Goal: Information Seeking & Learning: Find specific fact

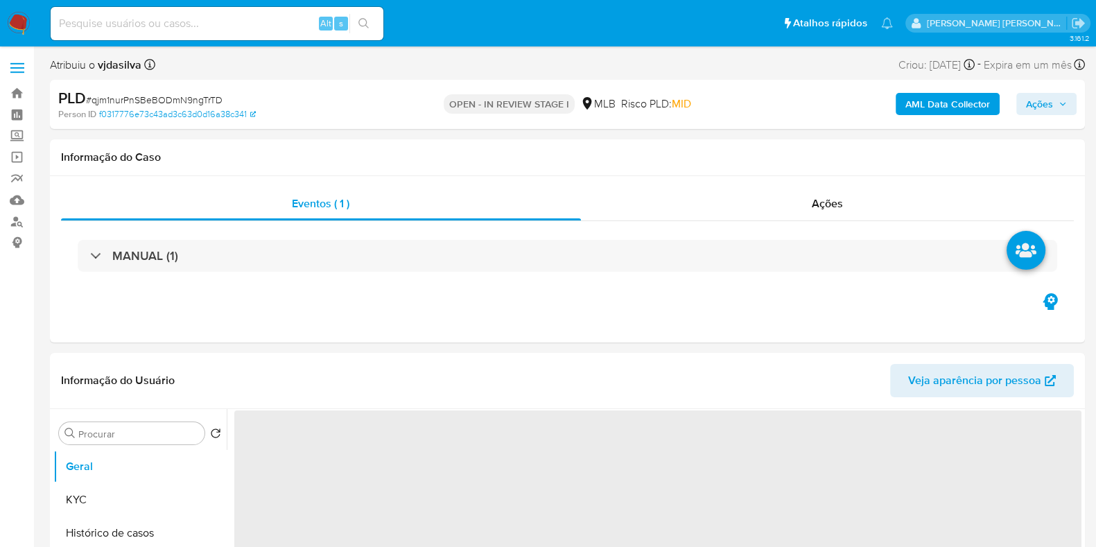
select select "10"
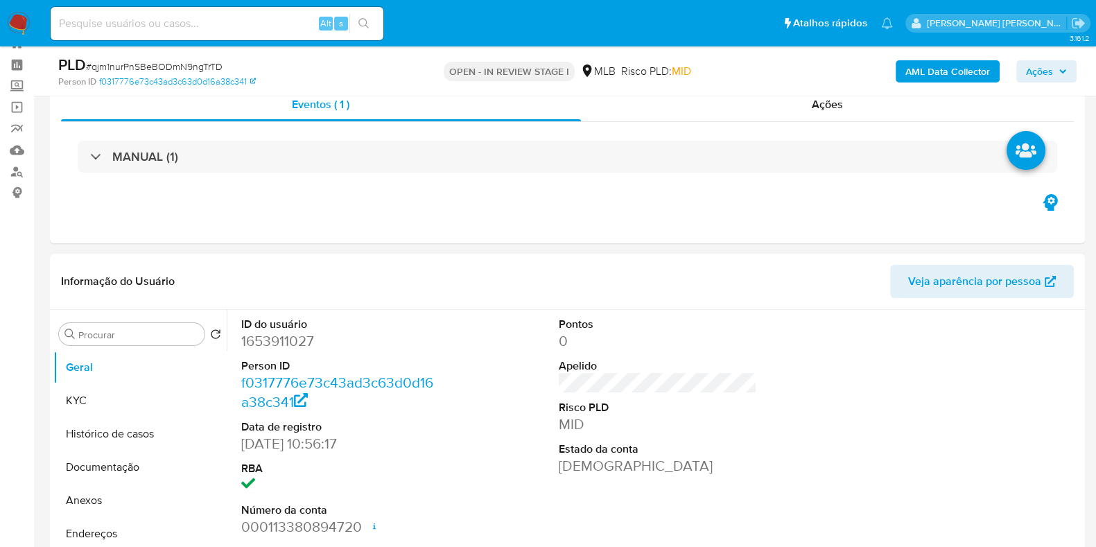
scroll to position [173, 0]
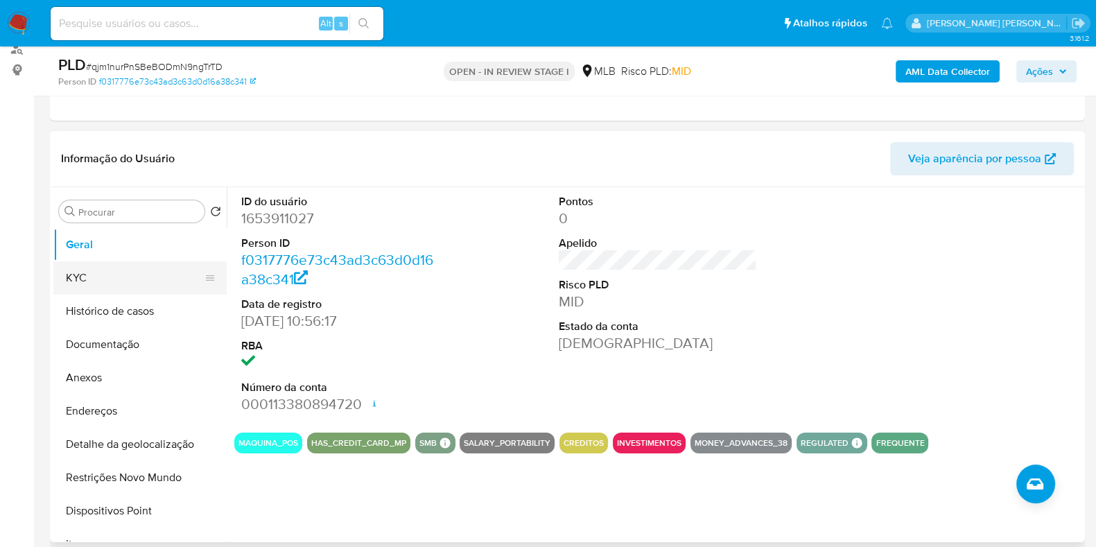
click at [118, 275] on button "KYC" at bounding box center [134, 277] width 162 height 33
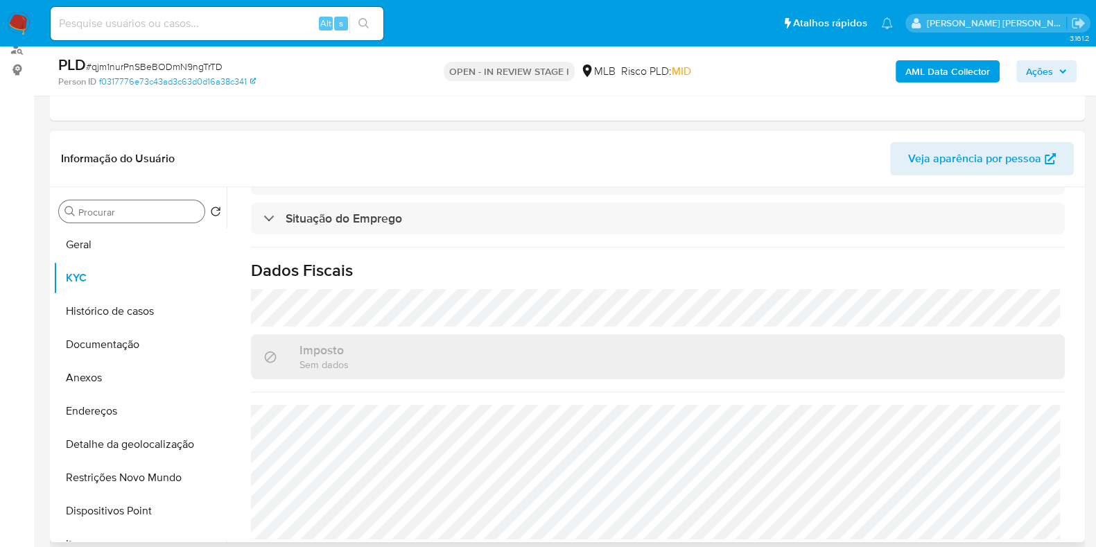
click at [116, 213] on input "Procurar" at bounding box center [138, 212] width 121 height 12
click at [91, 234] on button "Geral" at bounding box center [134, 244] width 162 height 33
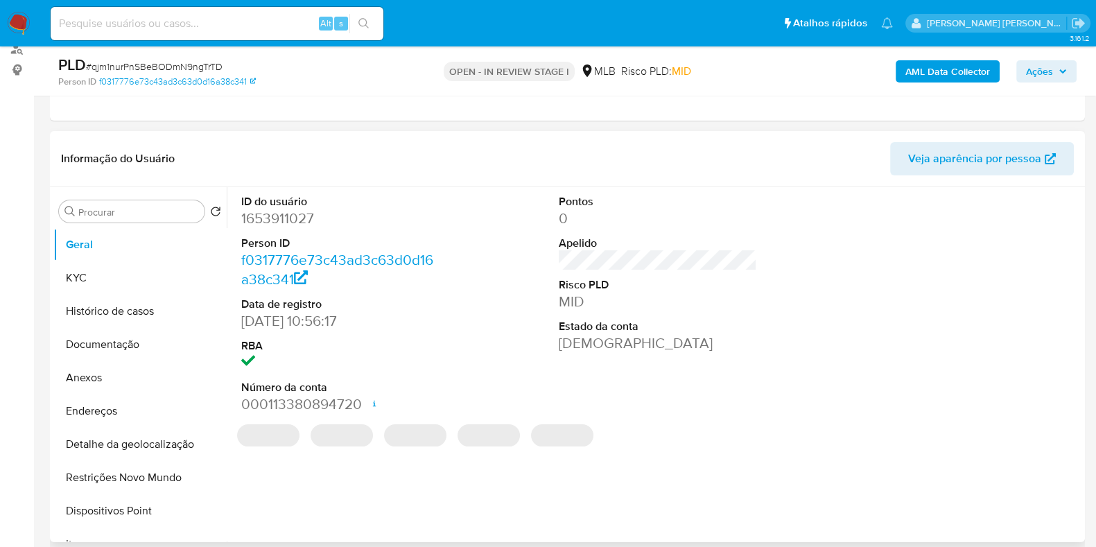
click at [250, 213] on dd "1653911027" at bounding box center [340, 218] width 198 height 19
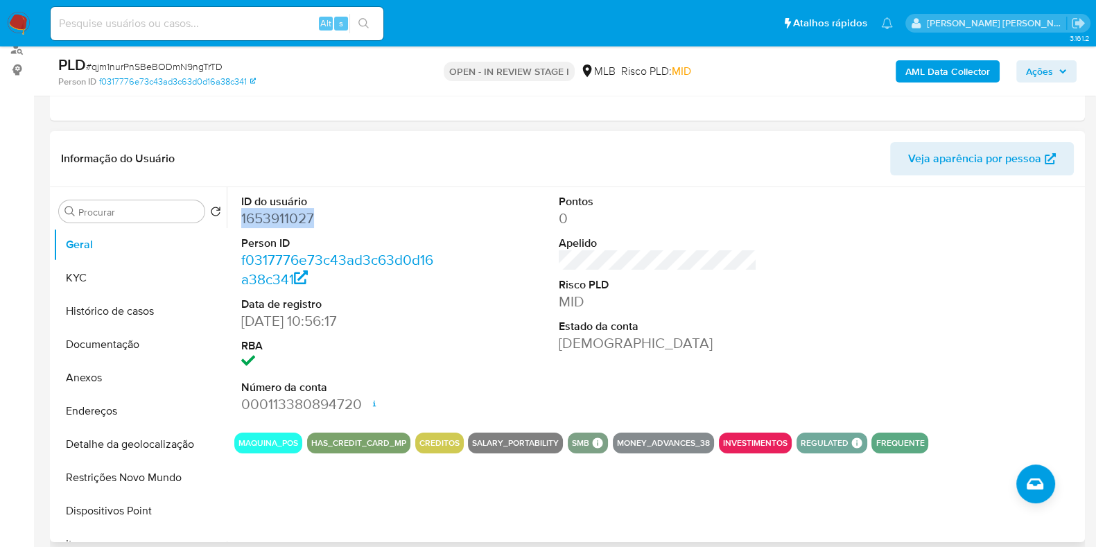
copy dd "1653911027"
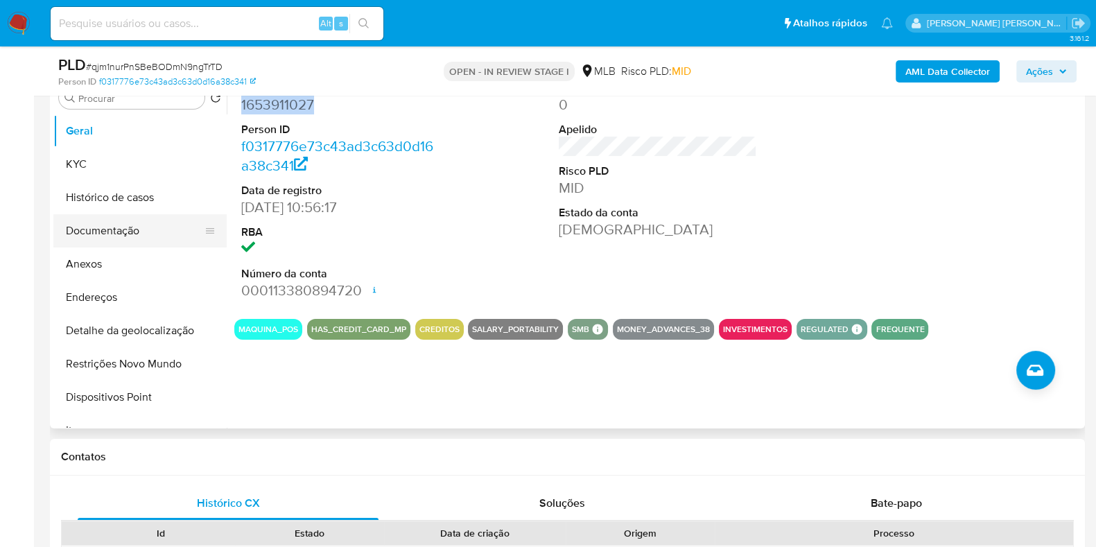
scroll to position [260, 0]
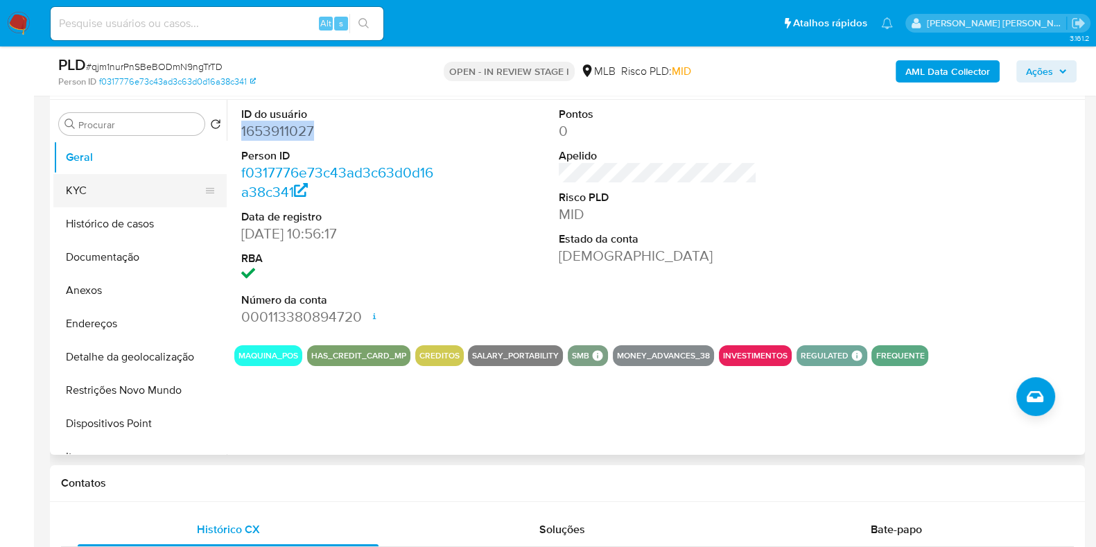
click at [78, 184] on button "KYC" at bounding box center [134, 190] width 162 height 33
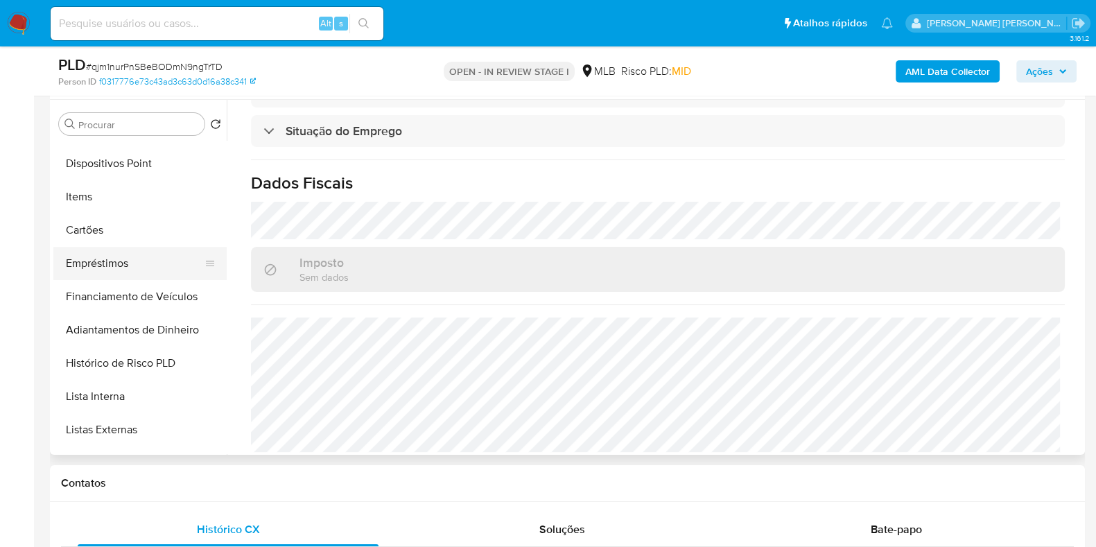
click at [168, 265] on button "Empréstimos" at bounding box center [134, 263] width 162 height 33
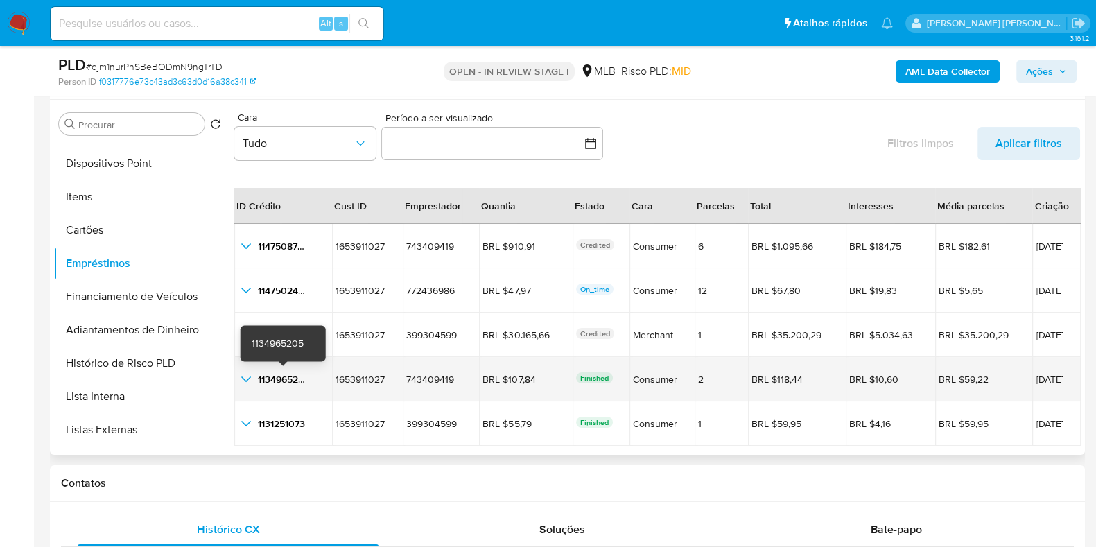
click at [279, 377] on span "1134965205" at bounding box center [284, 379] width 52 height 14
click at [1035, 376] on span "03/09/2025" at bounding box center [1056, 379] width 42 height 10
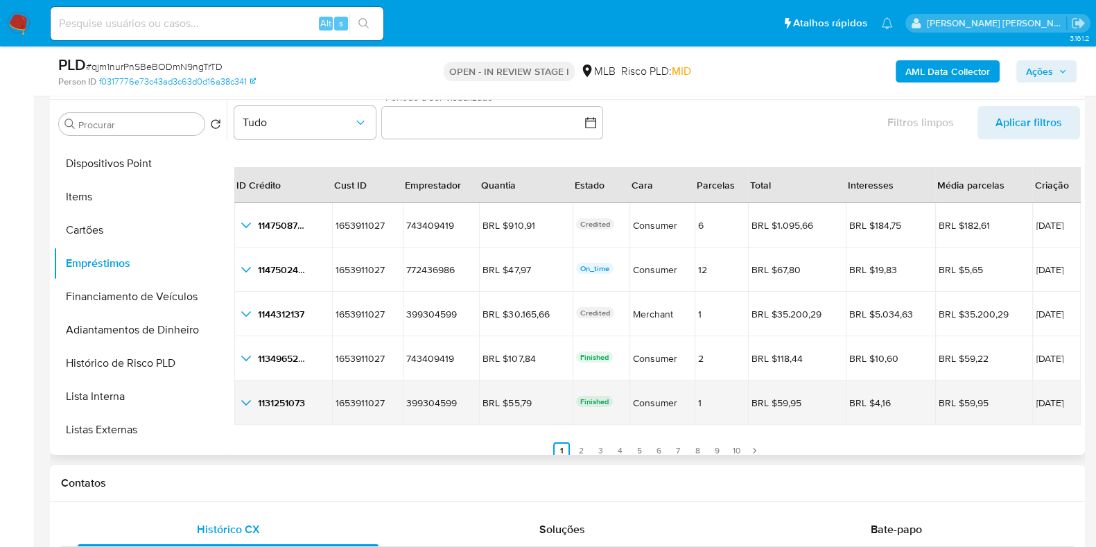
scroll to position [32, 0]
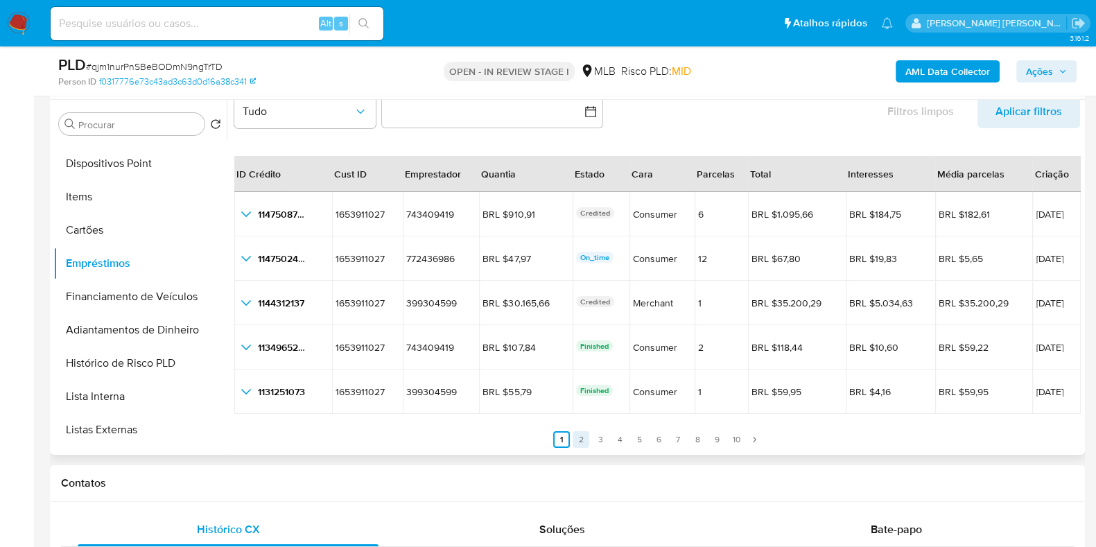
click at [579, 436] on link "2" at bounding box center [580, 439] width 17 height 17
click at [602, 435] on link "3" at bounding box center [608, 439] width 17 height 17
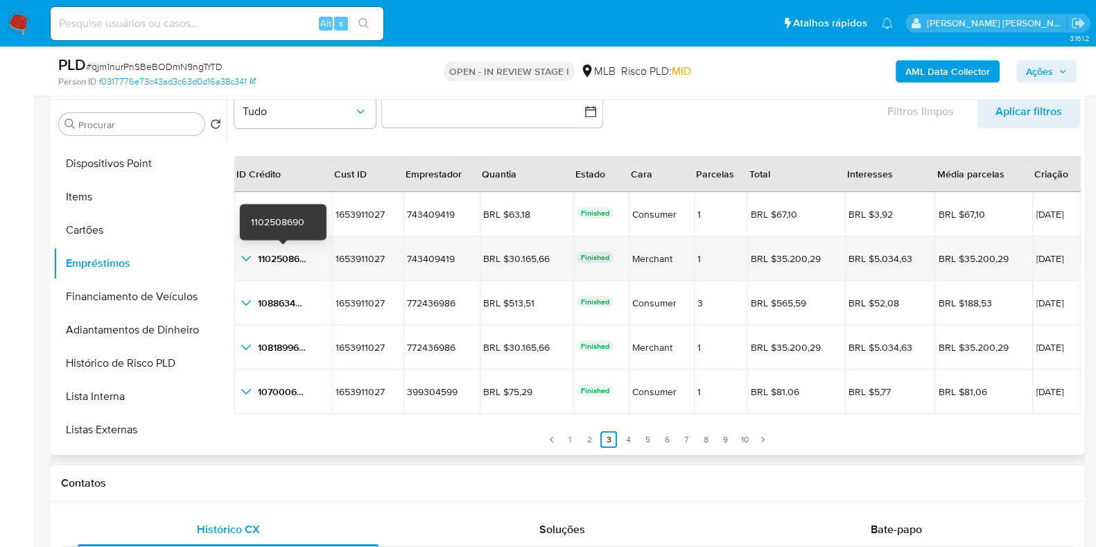
click at [293, 259] on span "1102508690" at bounding box center [284, 259] width 53 height 14
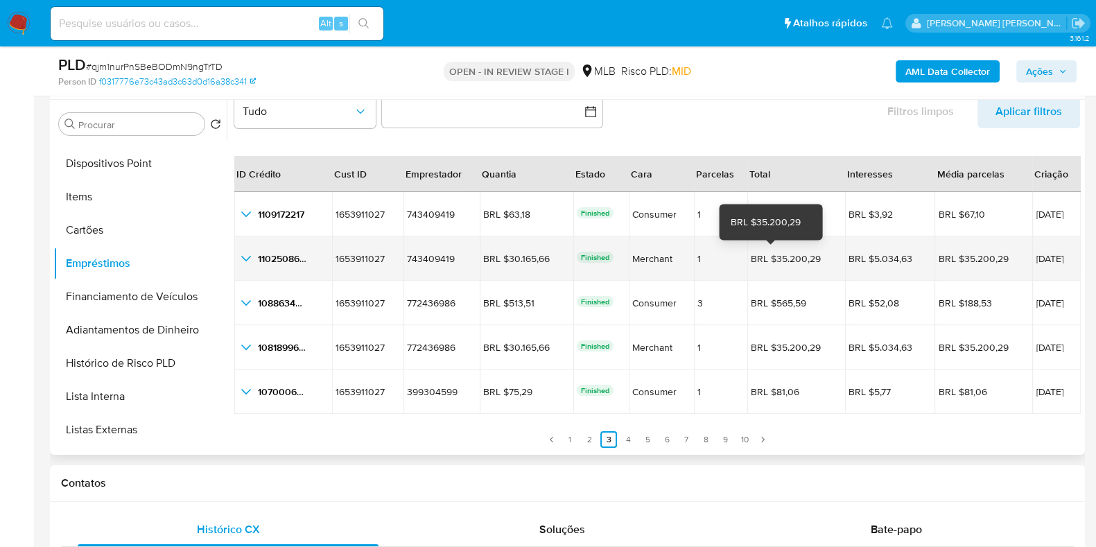
click at [783, 259] on div "BRL $35.200,29" at bounding box center [790, 258] width 78 height 12
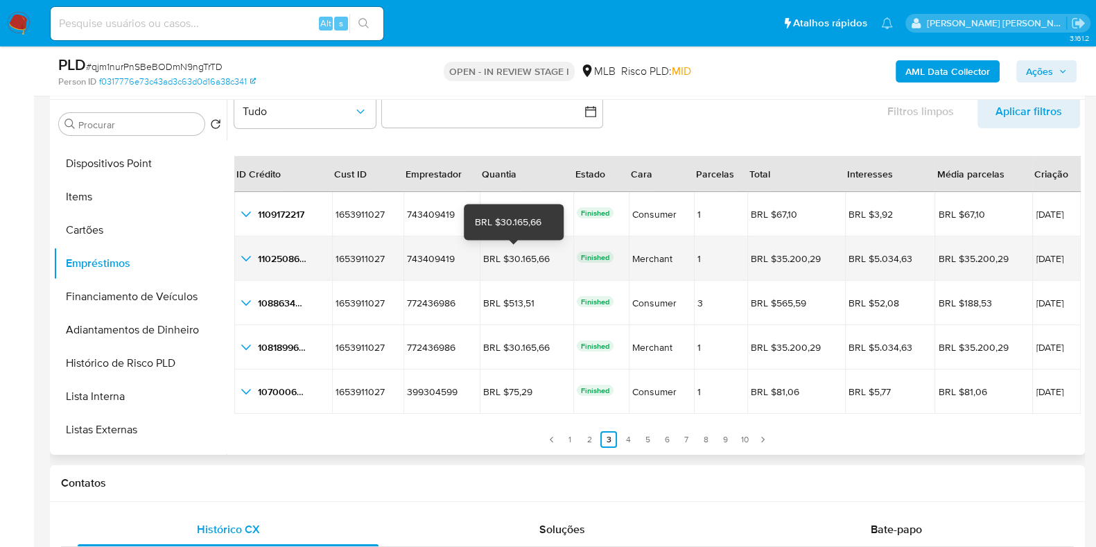
click at [530, 256] on div "BRL $30.165,66" at bounding box center [522, 258] width 78 height 12
click at [1035, 258] on span "01/08/2025" at bounding box center [1056, 259] width 42 height 10
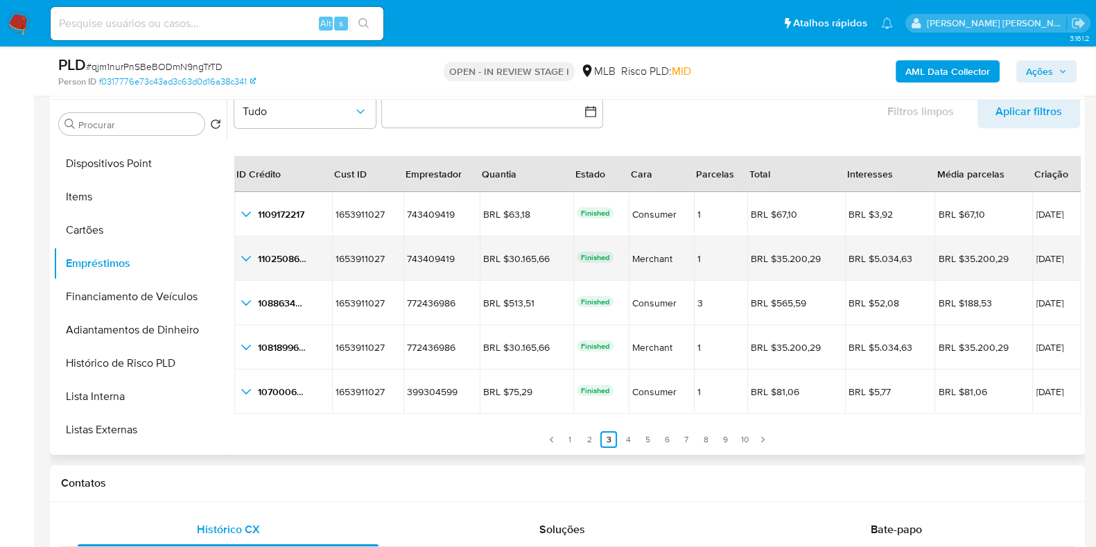
click at [241, 258] on icon "button_show_hidden_detail_by_id_1" at bounding box center [246, 258] width 17 height 17
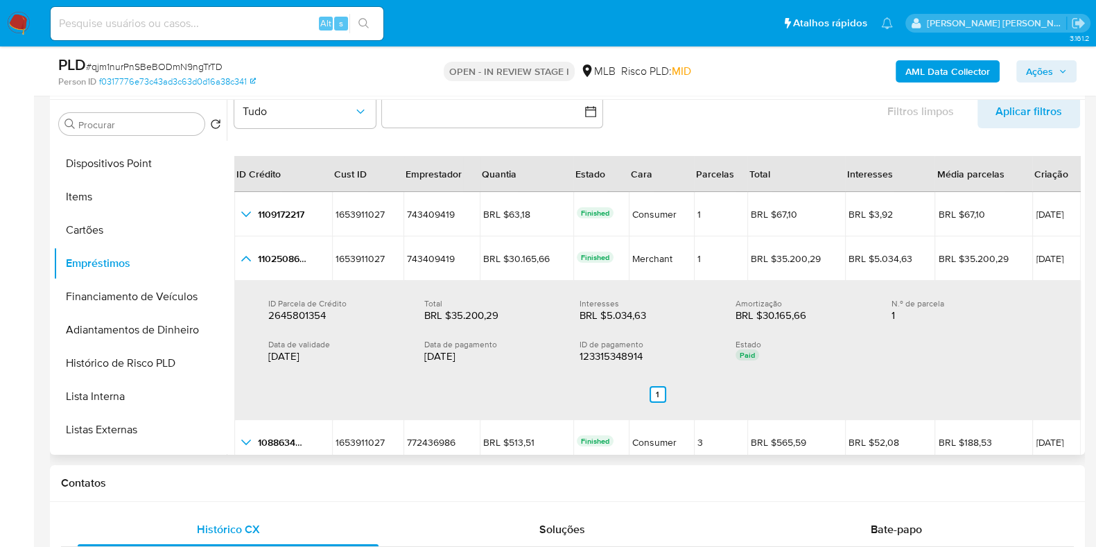
click at [349, 363] on div "ID Parcela de Crédito 2645801354 2645801354 Total BRL $35.200,29 BRL $35.200,29…" at bounding box center [658, 331] width 812 height 88
click at [439, 357] on div "22/08/2025" at bounding box center [491, 356] width 134 height 14
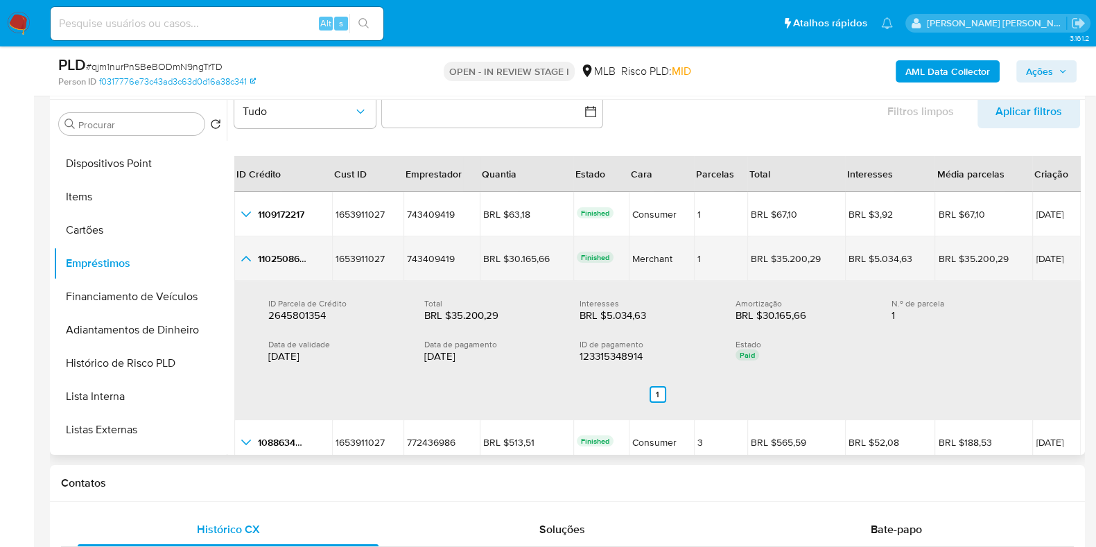
click at [243, 262] on icon "button_show_hidden_detail_by_id_1" at bounding box center [246, 258] width 17 height 17
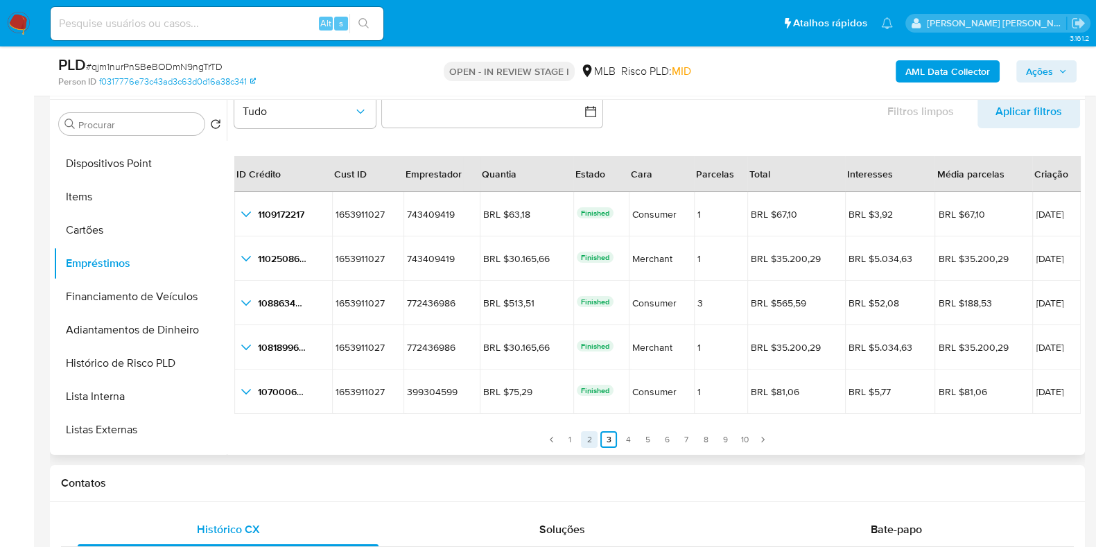
click at [591, 438] on link "2" at bounding box center [589, 439] width 17 height 17
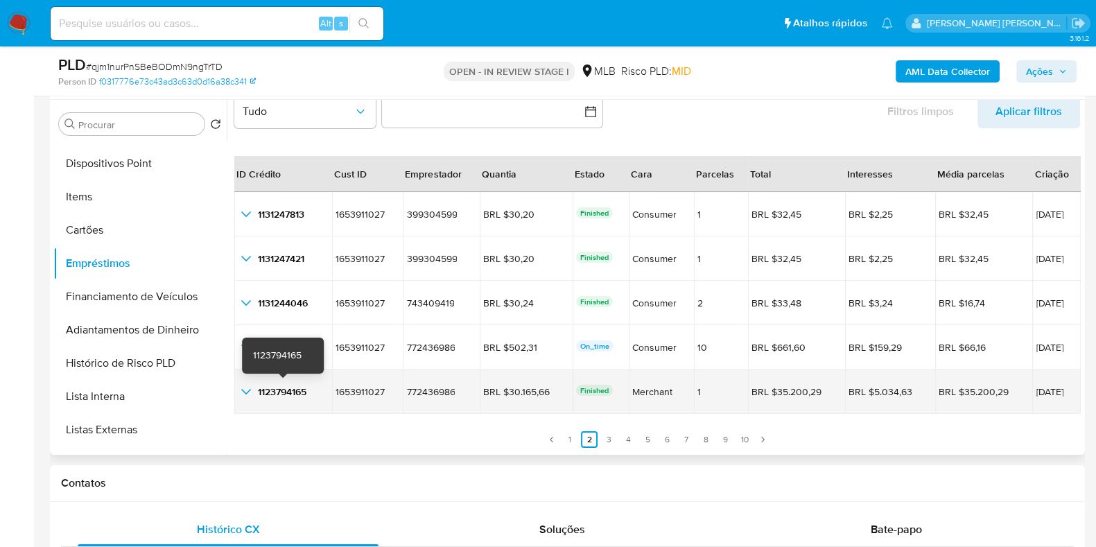
click at [284, 390] on span "1123794165" at bounding box center [282, 392] width 49 height 14
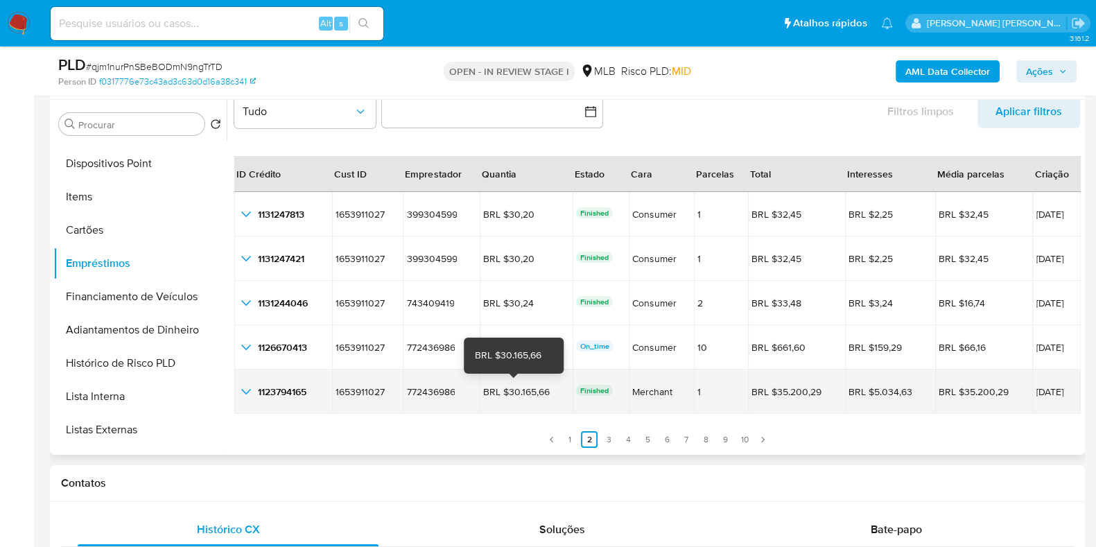
drag, startPoint x: 541, startPoint y: 390, endPoint x: 500, endPoint y: 390, distance: 40.2
click at [500, 390] on div "BRL $30.165,66" at bounding box center [522, 391] width 78 height 12
click at [1035, 388] on span "22/08/2025" at bounding box center [1056, 392] width 42 height 10
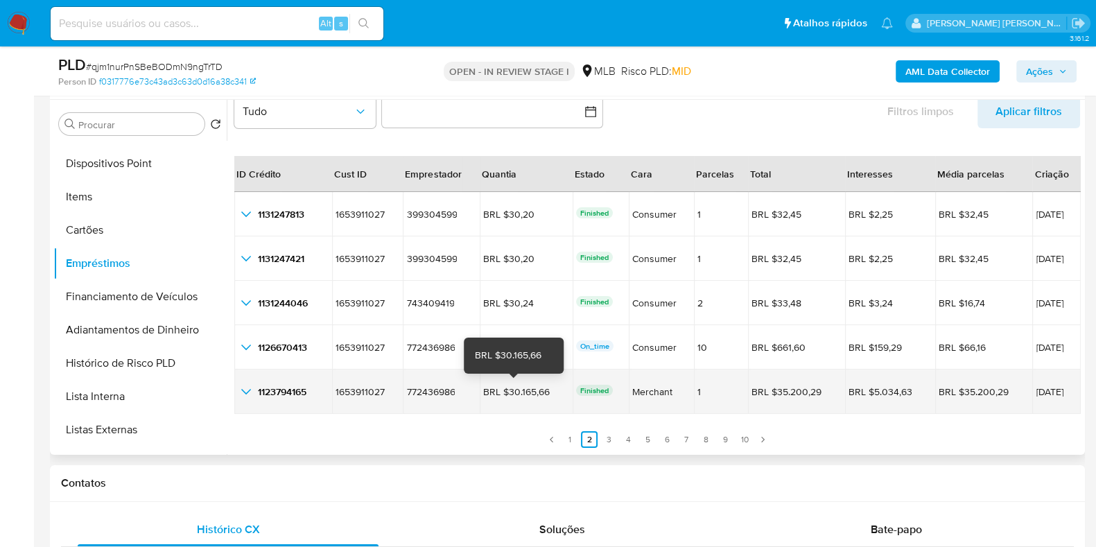
drag, startPoint x: 541, startPoint y: 395, endPoint x: 500, endPoint y: 395, distance: 40.9
click at [500, 395] on div "BRL $30.165,66" at bounding box center [522, 391] width 78 height 12
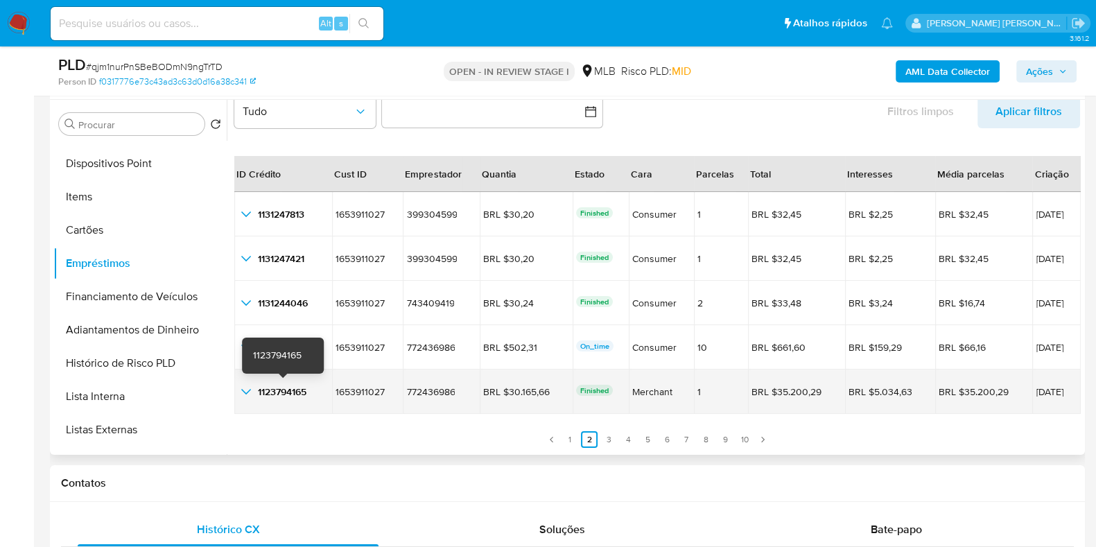
click at [258, 385] on span "1123794165" at bounding box center [282, 392] width 49 height 14
click at [253, 390] on icon "button_show_hidden_detail_by_id_4" at bounding box center [246, 391] width 17 height 17
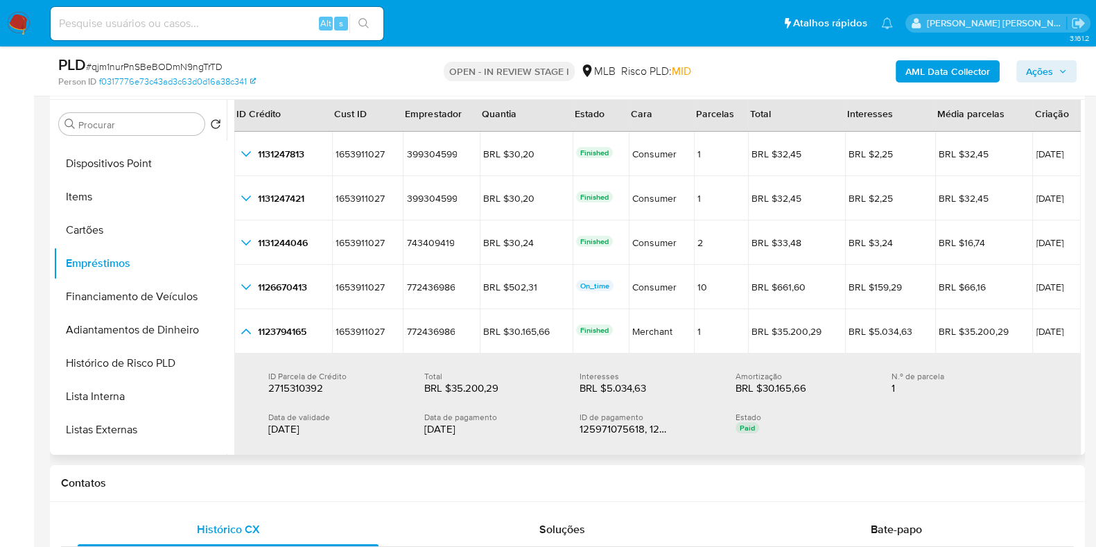
scroll to position [119, 0]
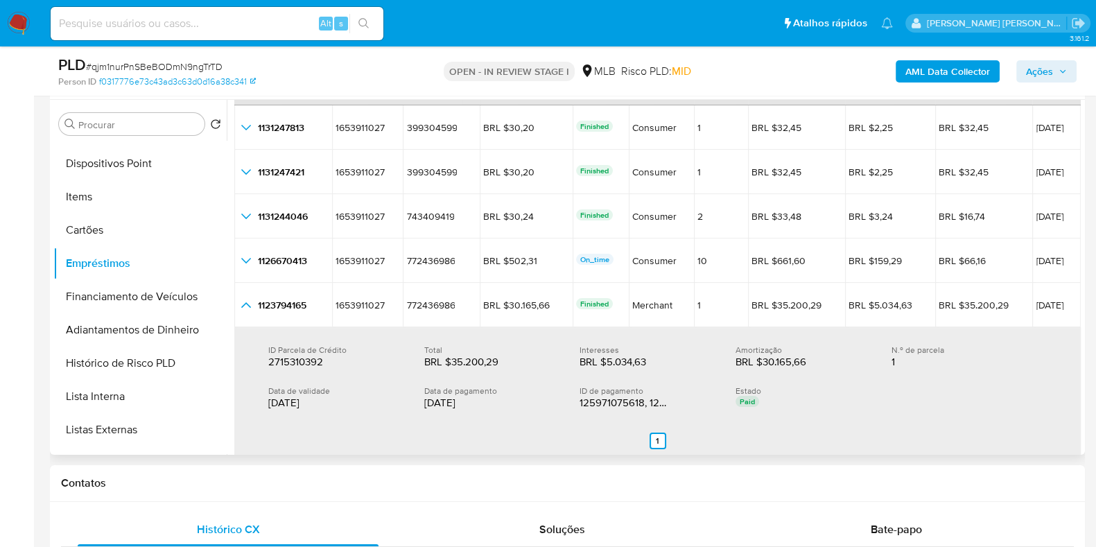
click at [468, 402] on div "12/09/2025" at bounding box center [491, 403] width 134 height 14
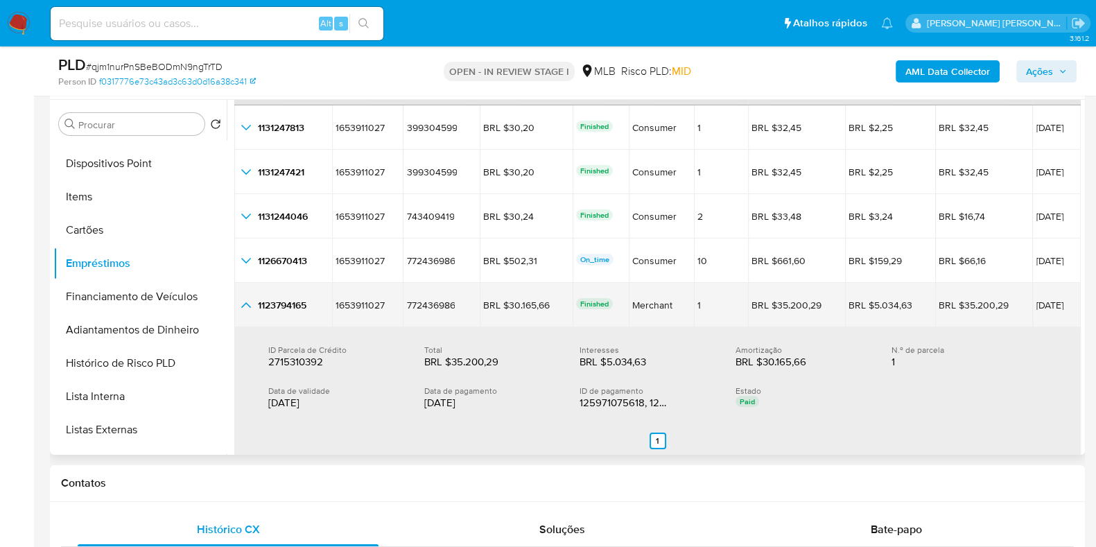
click at [243, 305] on icon "button_show_hidden_detail_by_id_4" at bounding box center [246, 305] width 17 height 17
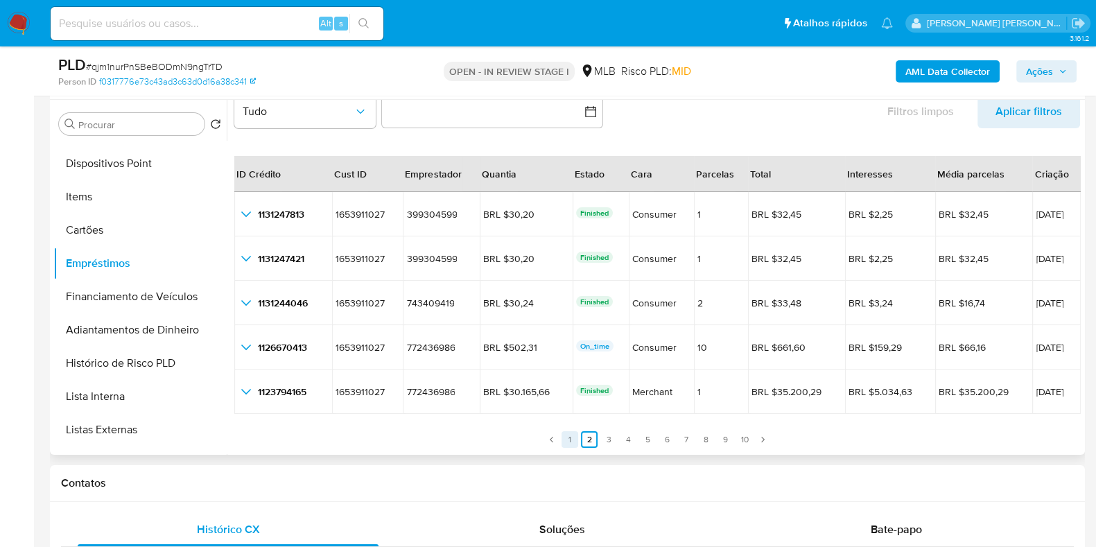
click at [562, 441] on link "1" at bounding box center [569, 439] width 17 height 17
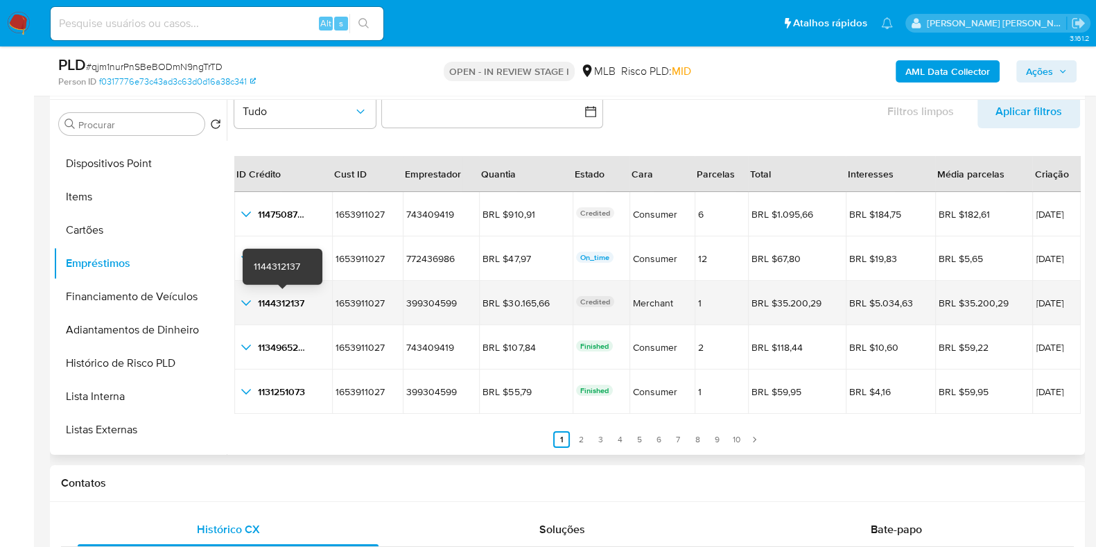
click at [301, 299] on span "1144312137" at bounding box center [281, 303] width 46 height 14
click at [1032, 295] on td "12/09/2025" at bounding box center [1056, 303] width 49 height 44
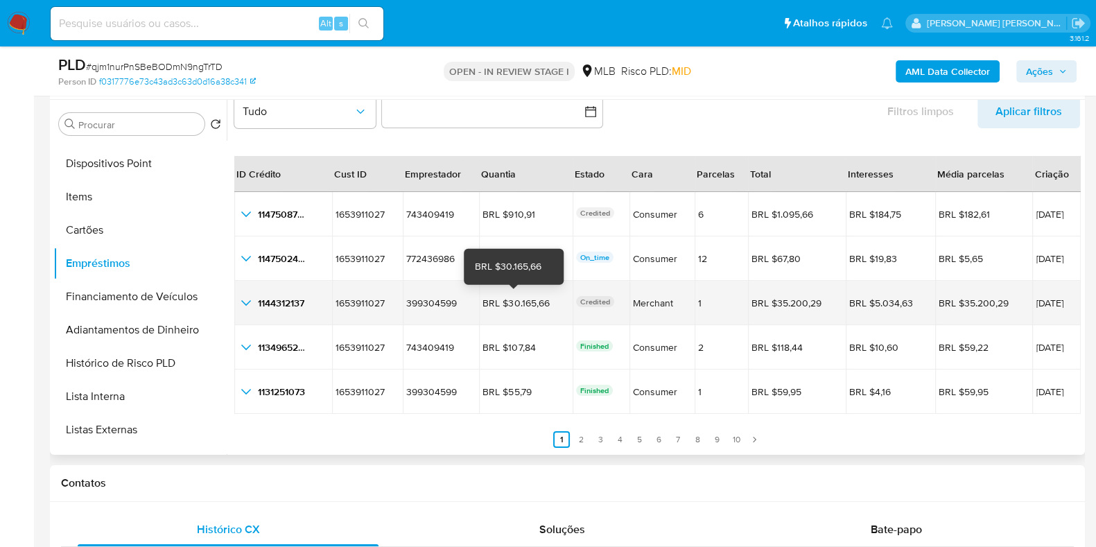
drag, startPoint x: 541, startPoint y: 304, endPoint x: 500, endPoint y: 306, distance: 40.3
click at [500, 306] on div "BRL $30.165,66" at bounding box center [521, 303] width 78 height 12
click at [246, 299] on icon "button_show_hidden_detail_by_id_2" at bounding box center [246, 303] width 17 height 17
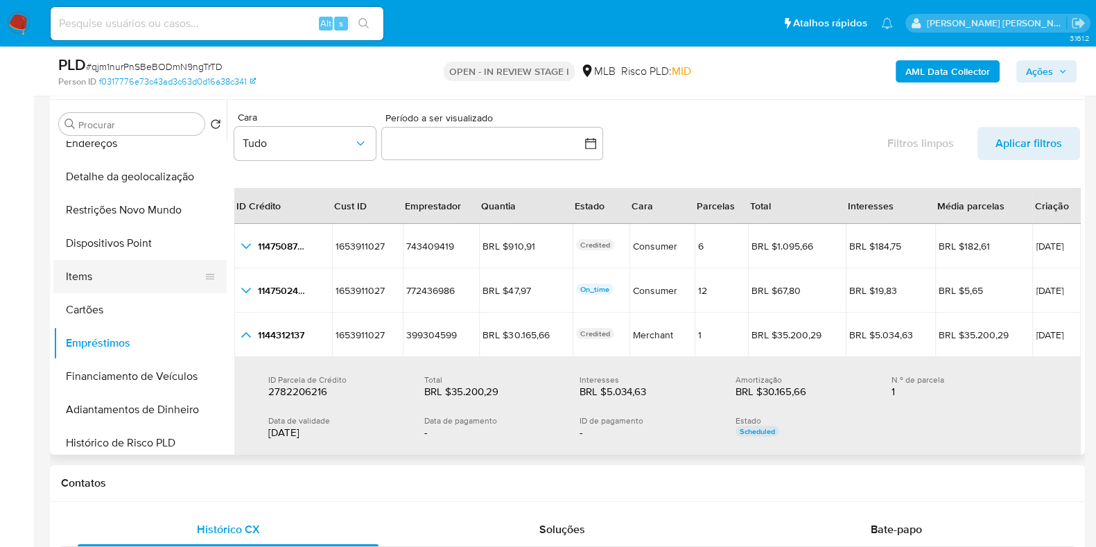
scroll to position [86, 0]
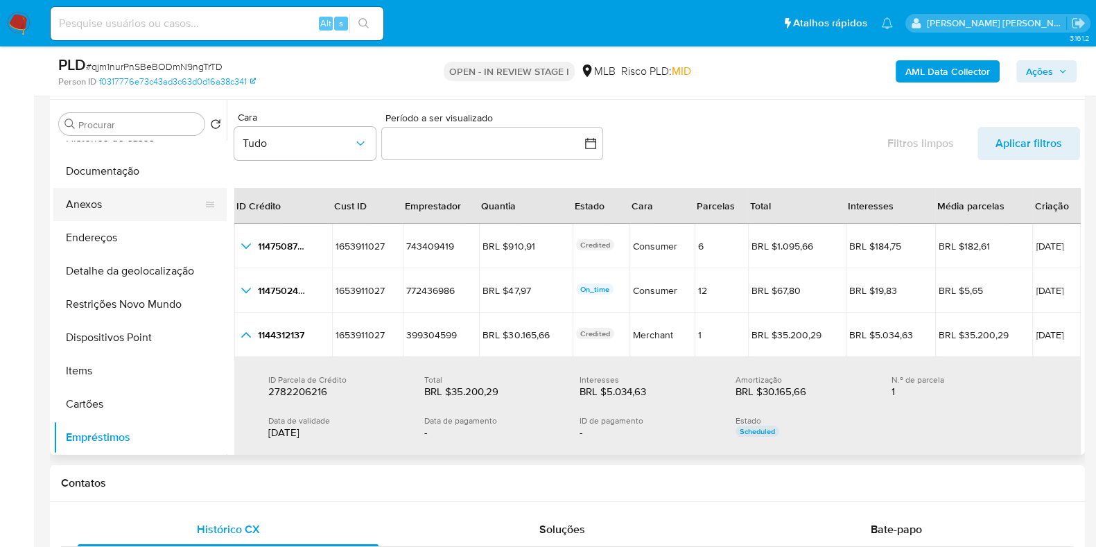
click at [123, 202] on button "Anexos" at bounding box center [134, 204] width 162 height 33
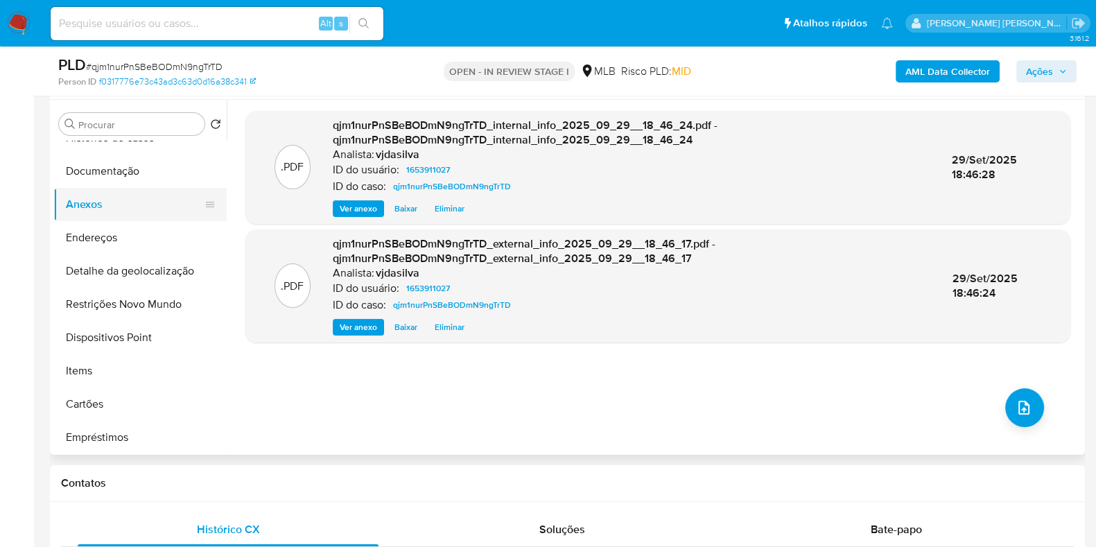
scroll to position [0, 0]
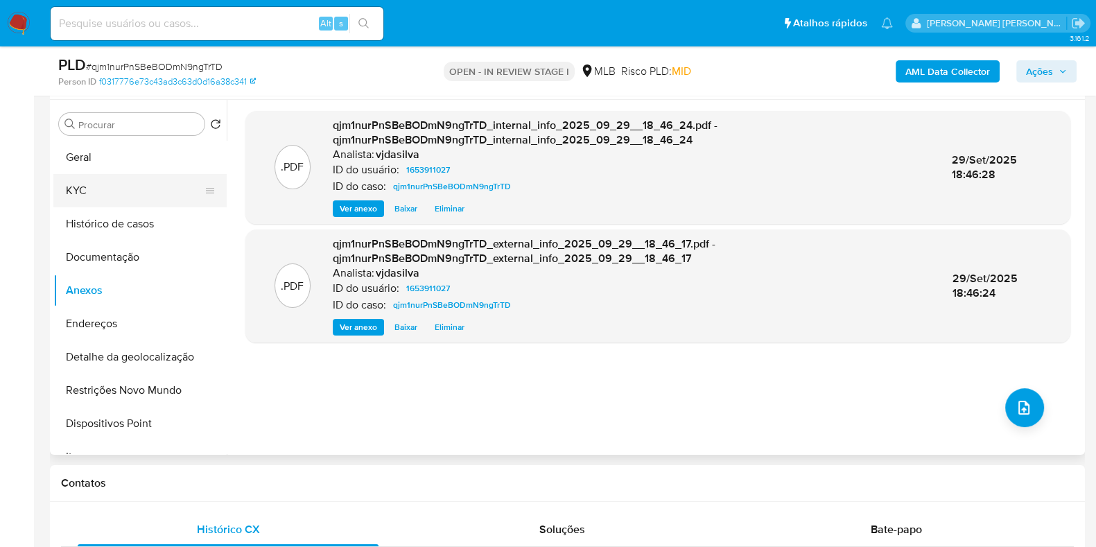
click at [128, 199] on button "KYC" at bounding box center [134, 190] width 162 height 33
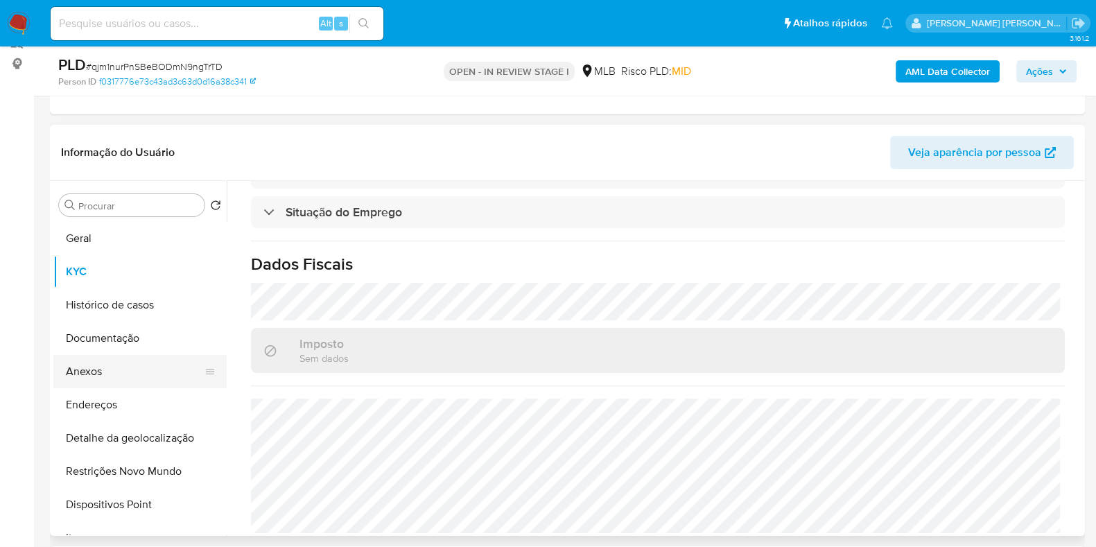
scroll to position [173, 0]
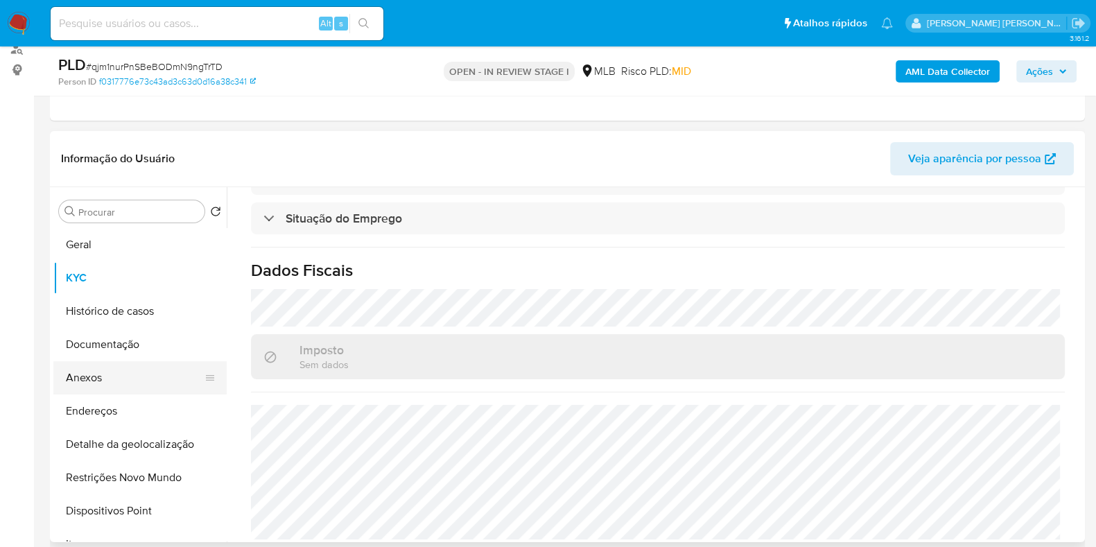
click at [106, 371] on button "Anexos" at bounding box center [134, 377] width 162 height 33
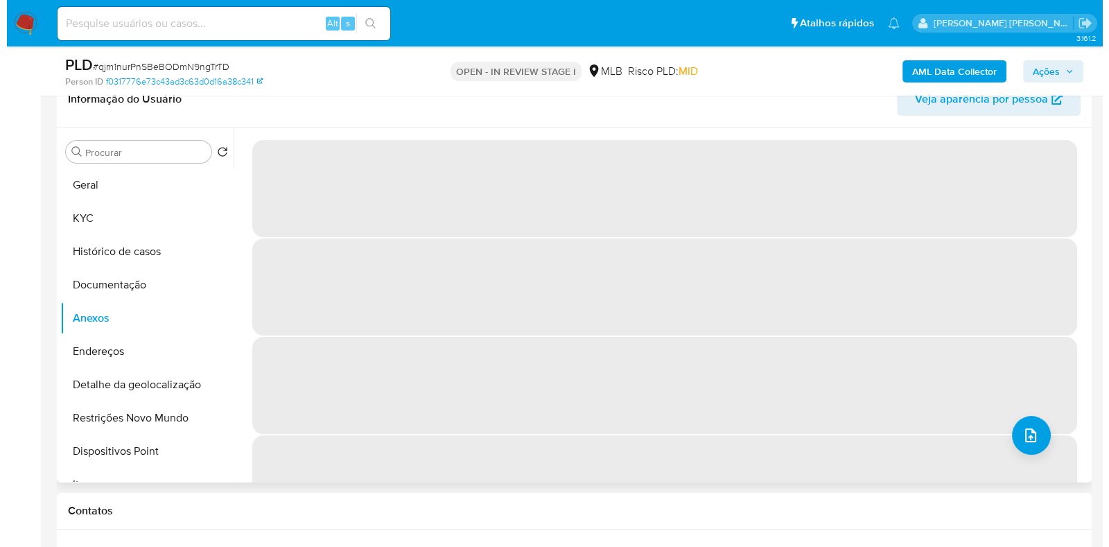
scroll to position [260, 0]
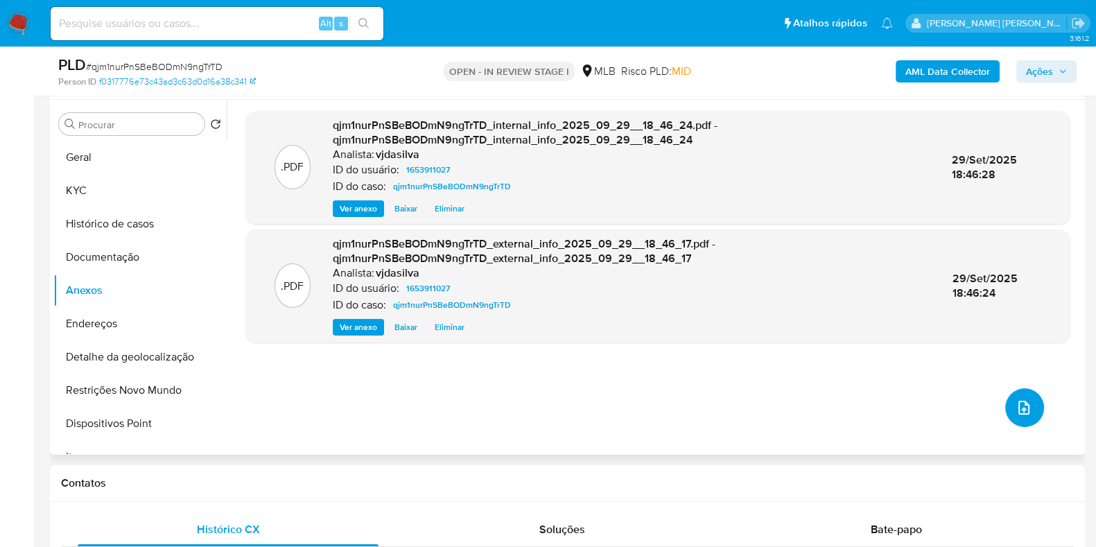
click at [1005, 399] on button "upload-file" at bounding box center [1024, 407] width 39 height 39
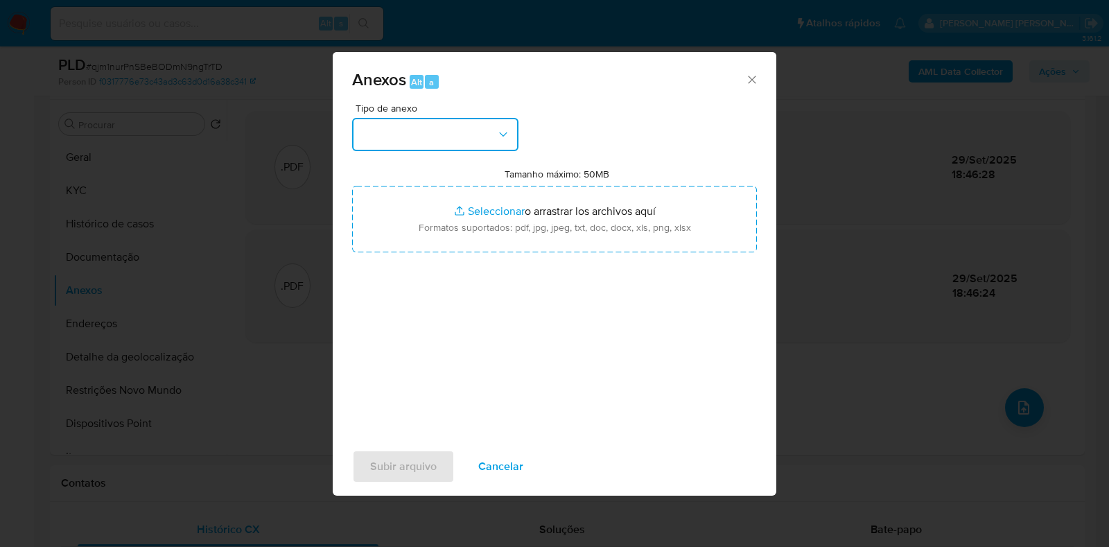
click at [502, 137] on icon "button" at bounding box center [503, 135] width 14 height 14
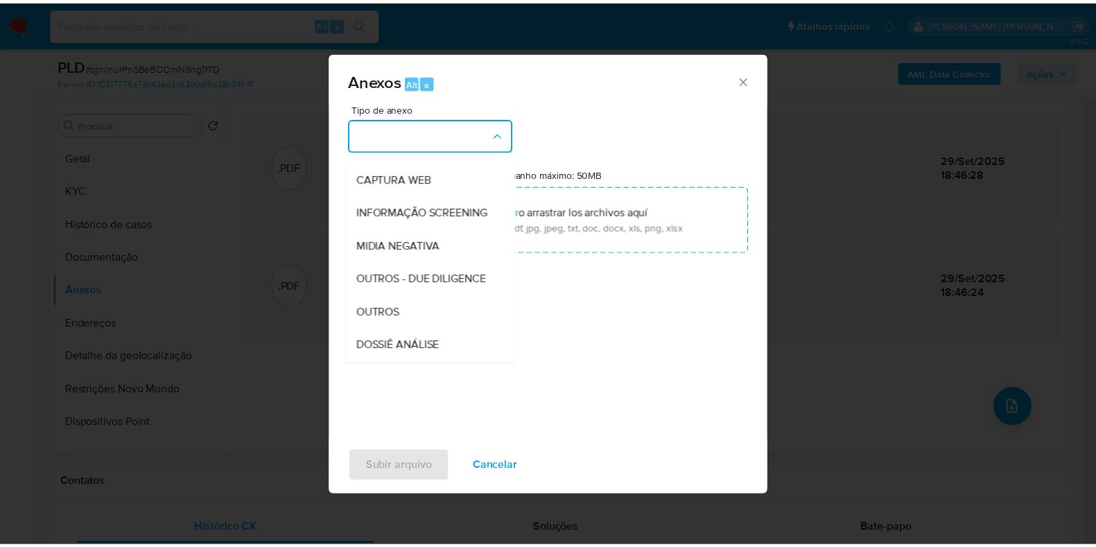
scroll to position [213, 0]
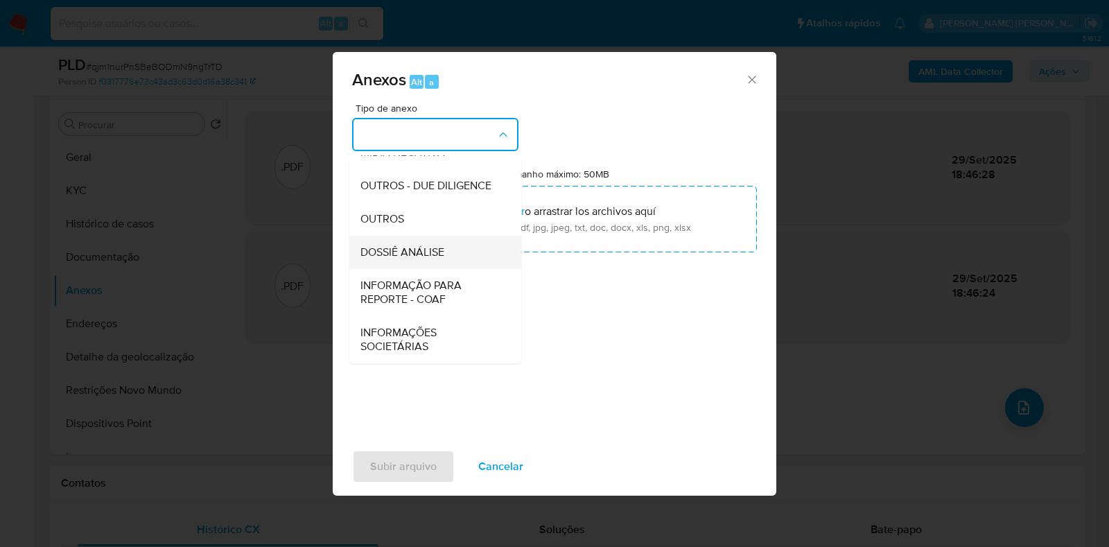
click at [462, 247] on div "DOSSIÊ ANÁLISE" at bounding box center [430, 252] width 141 height 33
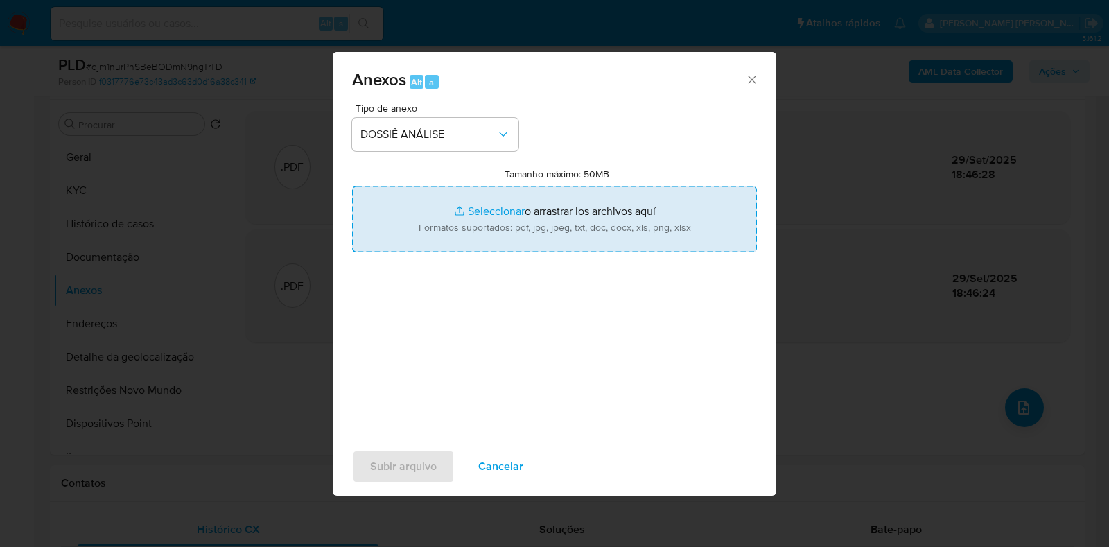
type input "C:\fakepath\SAR - XXXX - CPF 42417611864 - RODRIGO DE PAULA SILVA.pdf"
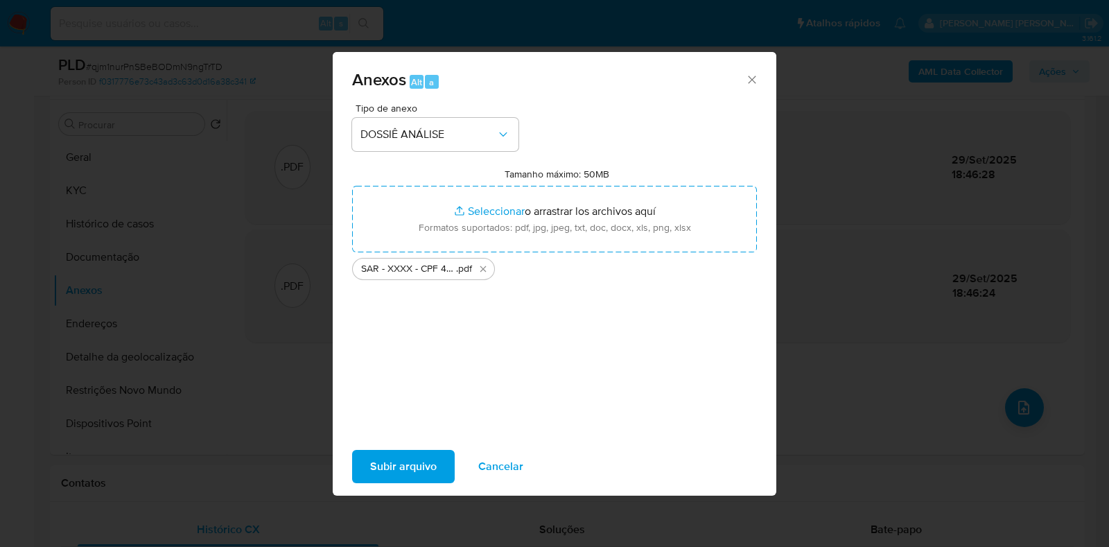
click at [380, 473] on span "Subir arquivo" at bounding box center [403, 466] width 67 height 30
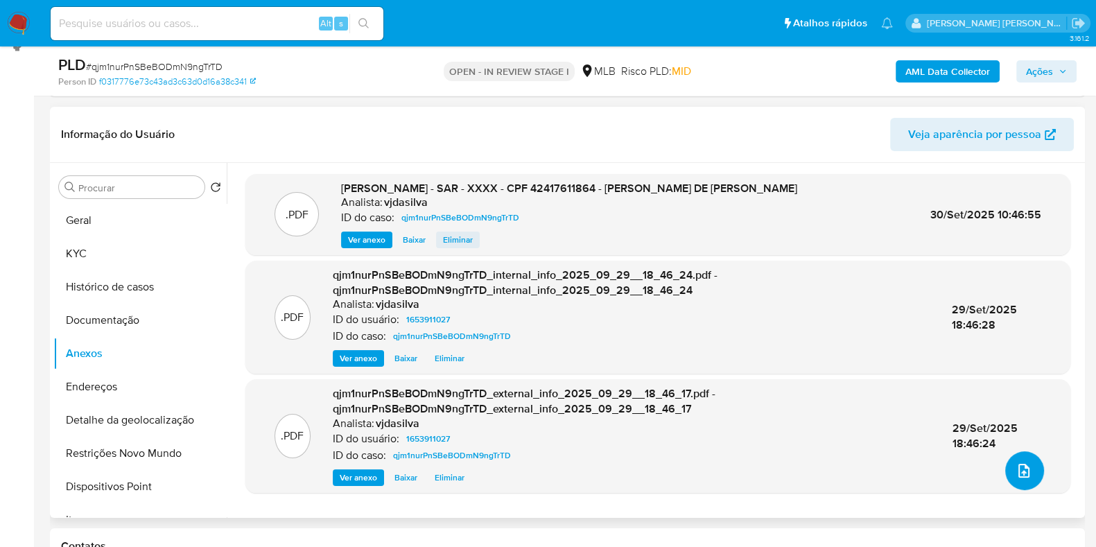
scroll to position [173, 0]
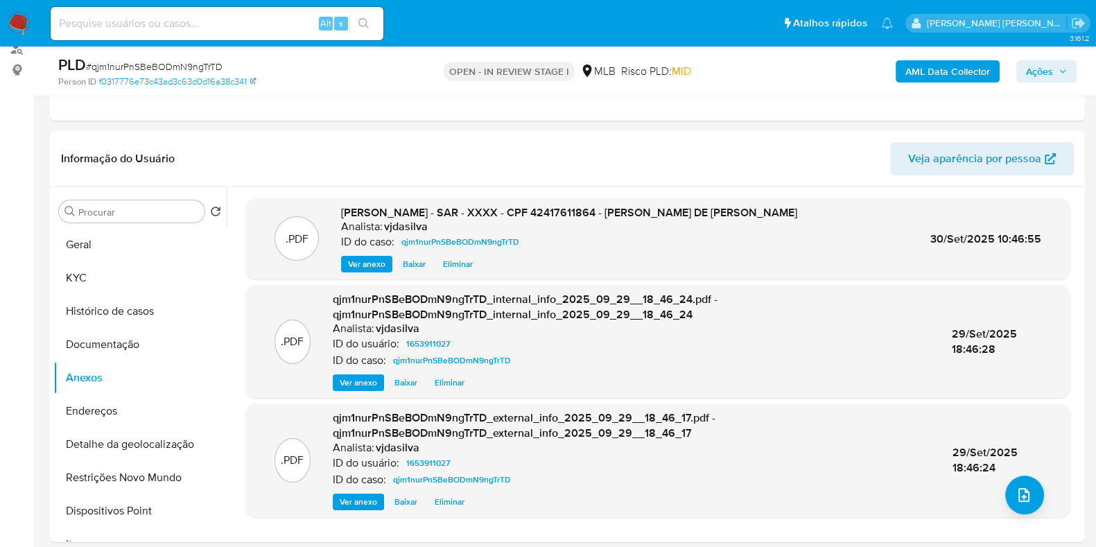
click at [1028, 74] on span "Ações" at bounding box center [1039, 71] width 27 height 22
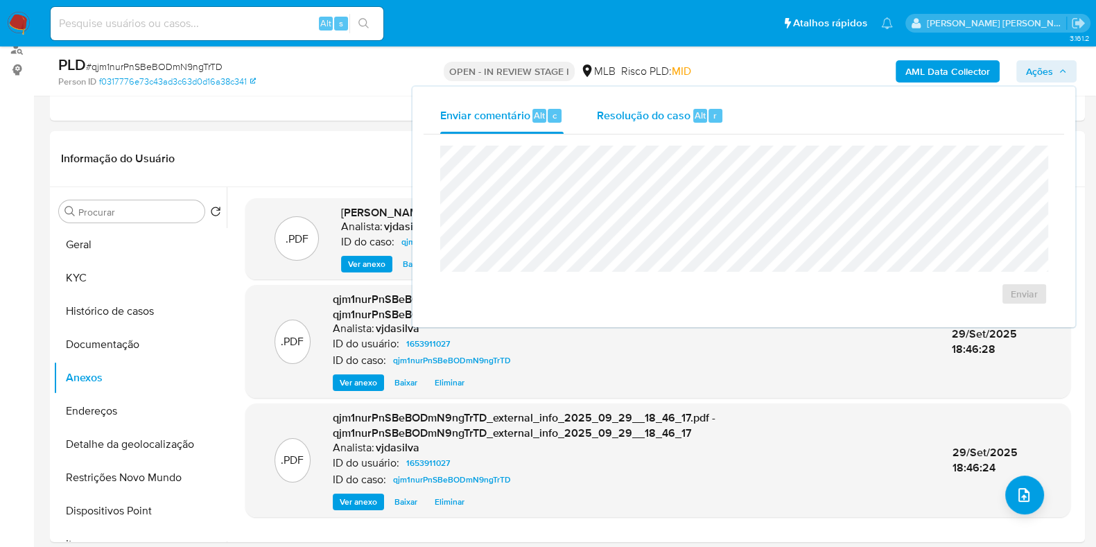
drag, startPoint x: 652, startPoint y: 102, endPoint x: 648, endPoint y: 109, distance: 8.1
click at [651, 103] on div "Resolução do caso Alt r" at bounding box center [660, 116] width 127 height 36
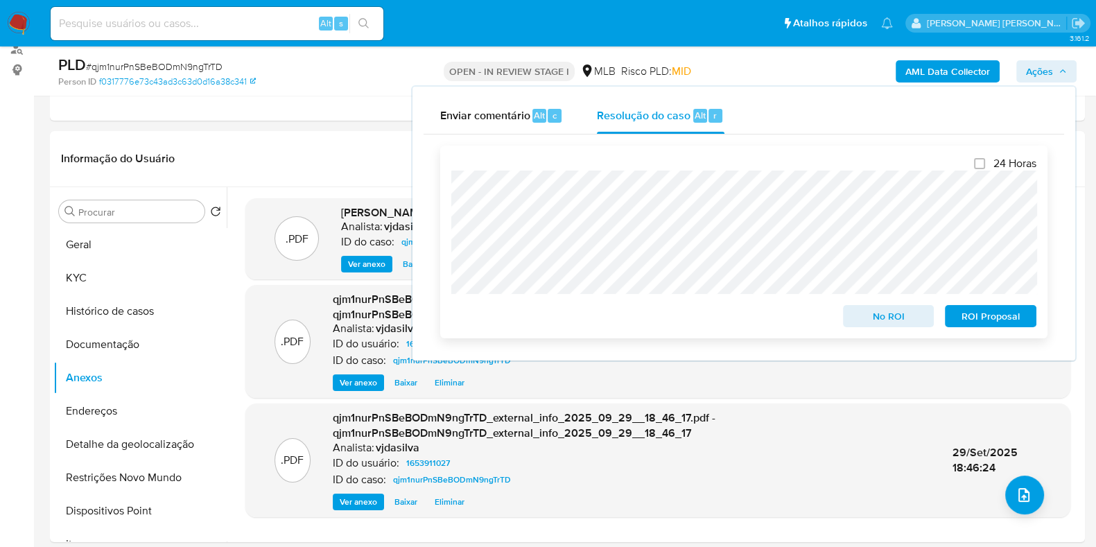
click at [988, 317] on span "ROI Proposal" at bounding box center [990, 315] width 72 height 19
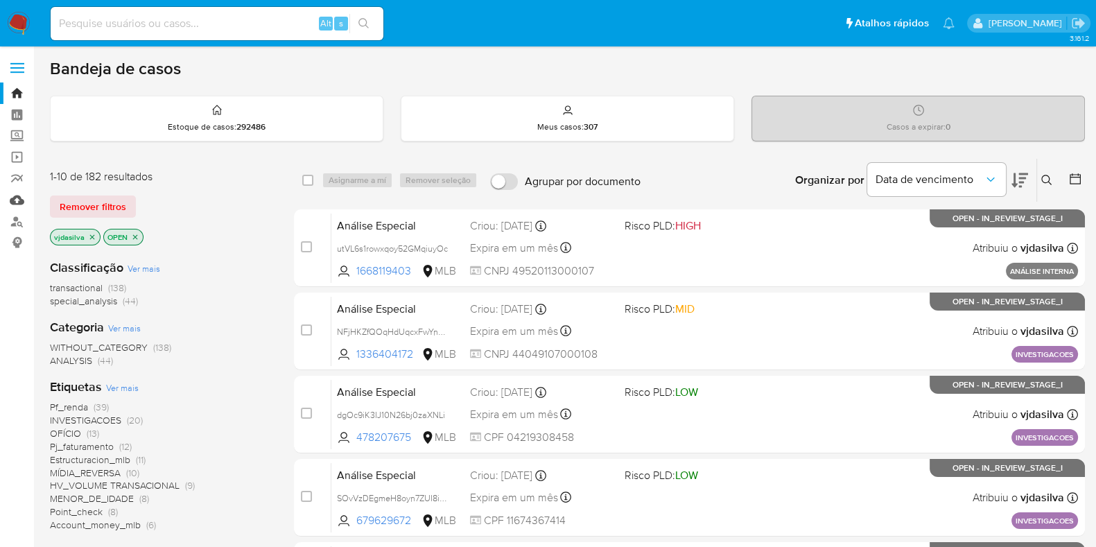
click at [19, 200] on link "Mulan" at bounding box center [82, 199] width 165 height 21
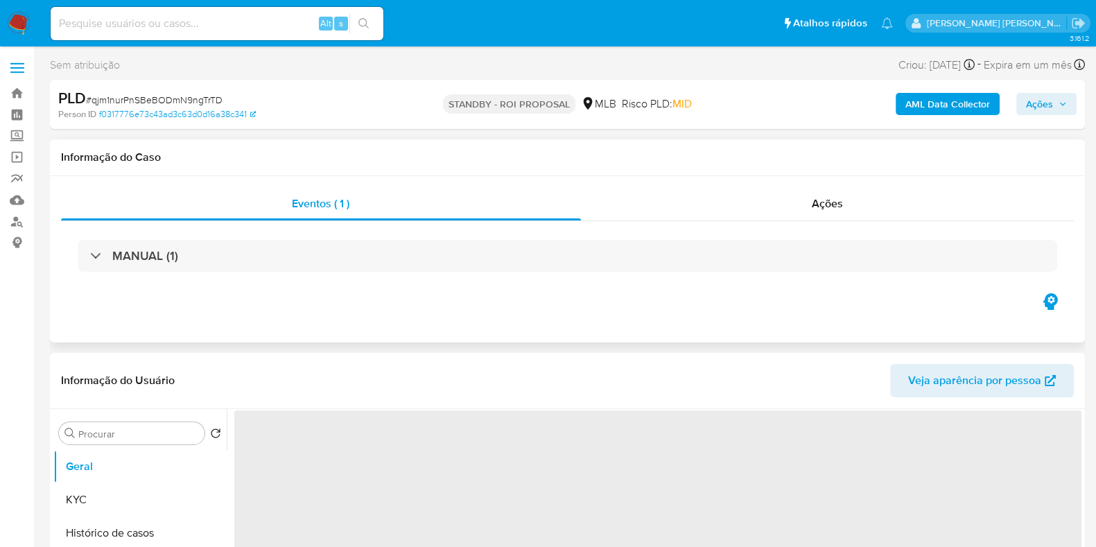
select select "10"
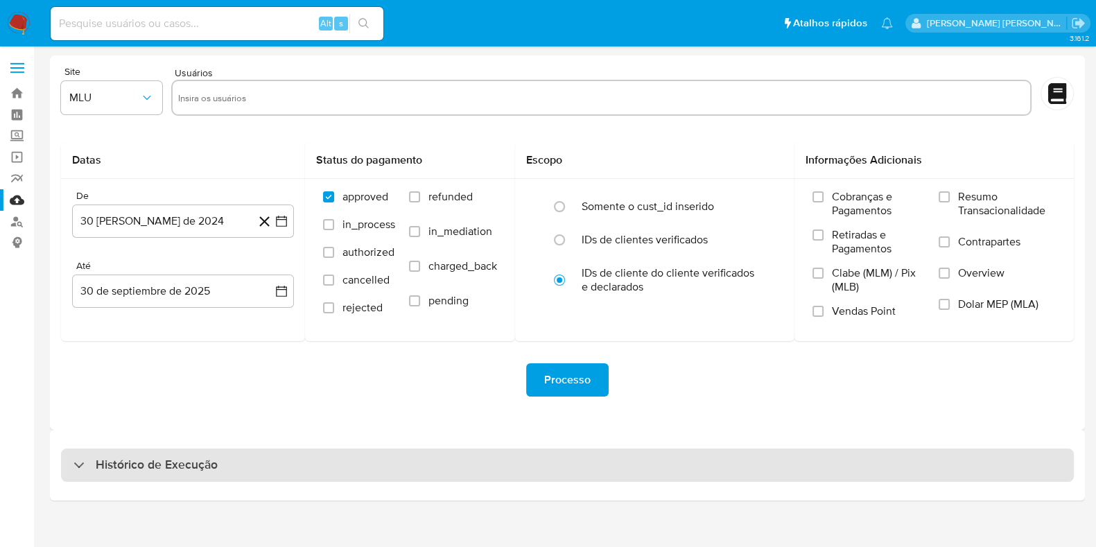
click at [238, 460] on div "Histórico de Execução" at bounding box center [567, 464] width 1013 height 33
select select "10"
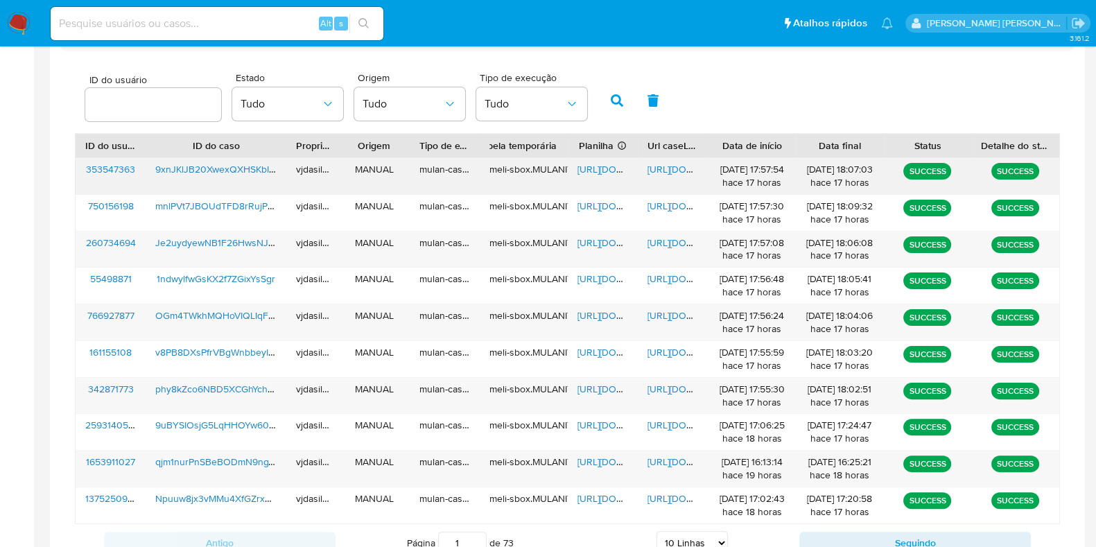
scroll to position [433, 0]
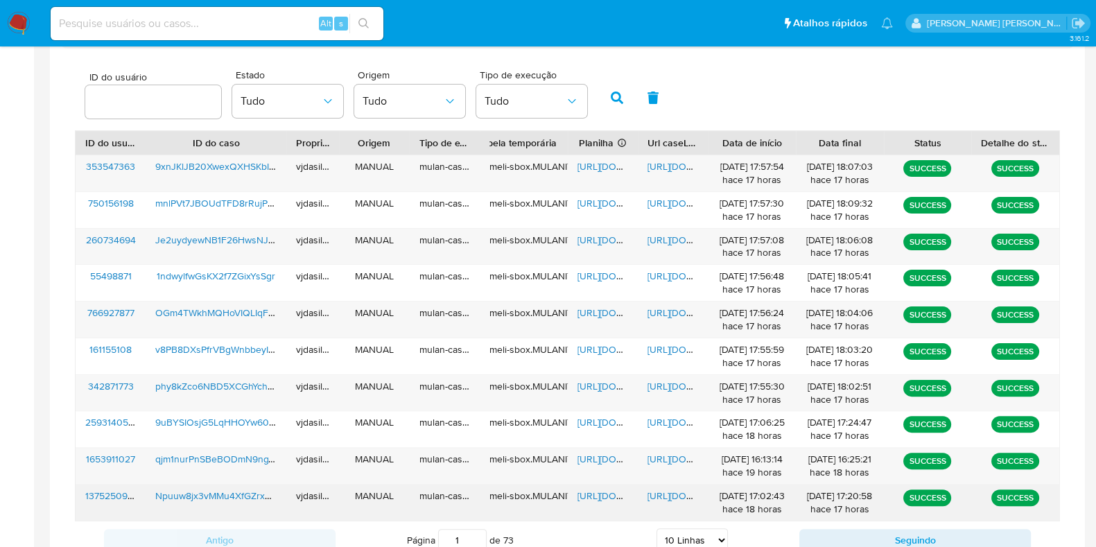
click at [653, 491] on span "https://docs.google.com/document/d/17Ziz4Fh4KaR7vk2s44a1DNJ9AgK9imclOurMq7kTEDA…" at bounding box center [695, 496] width 96 height 14
click at [602, 491] on span "https://docs.google.com/spreadsheets/d/1vfxlebatDecQQJQV31a6nB5Ef22betNUi0_J0IN…" at bounding box center [625, 496] width 96 height 14
click at [244, 489] on span "Npuuw8jx3vMMu4XfGZrxnX9Y" at bounding box center [221, 496] width 133 height 14
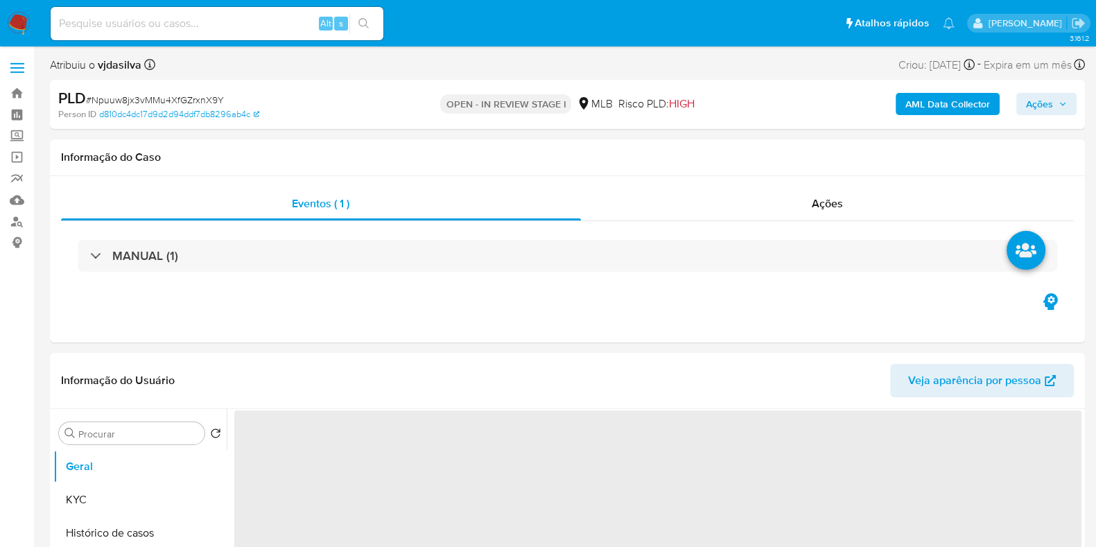
select select "10"
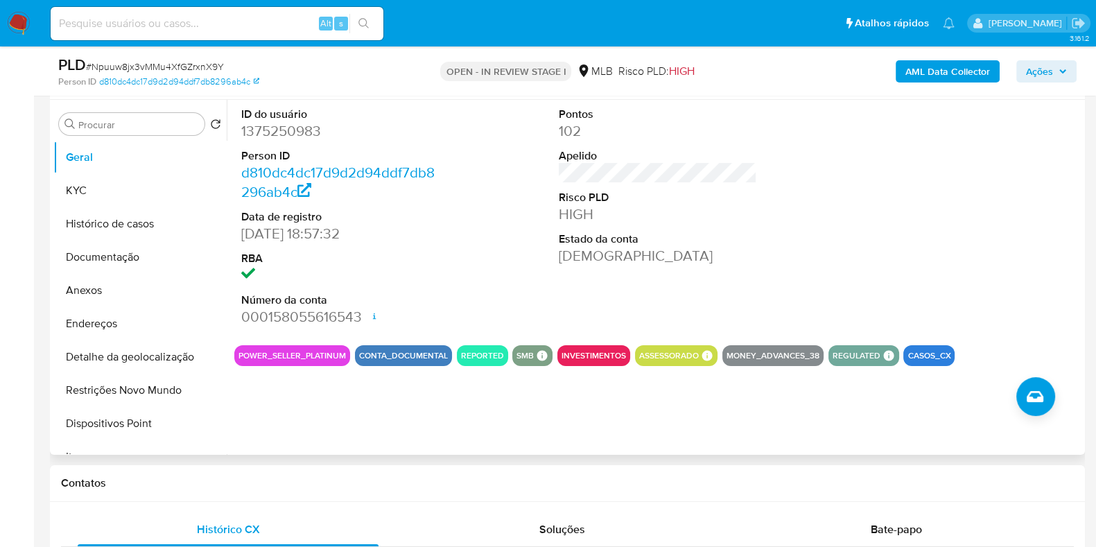
scroll to position [173, 0]
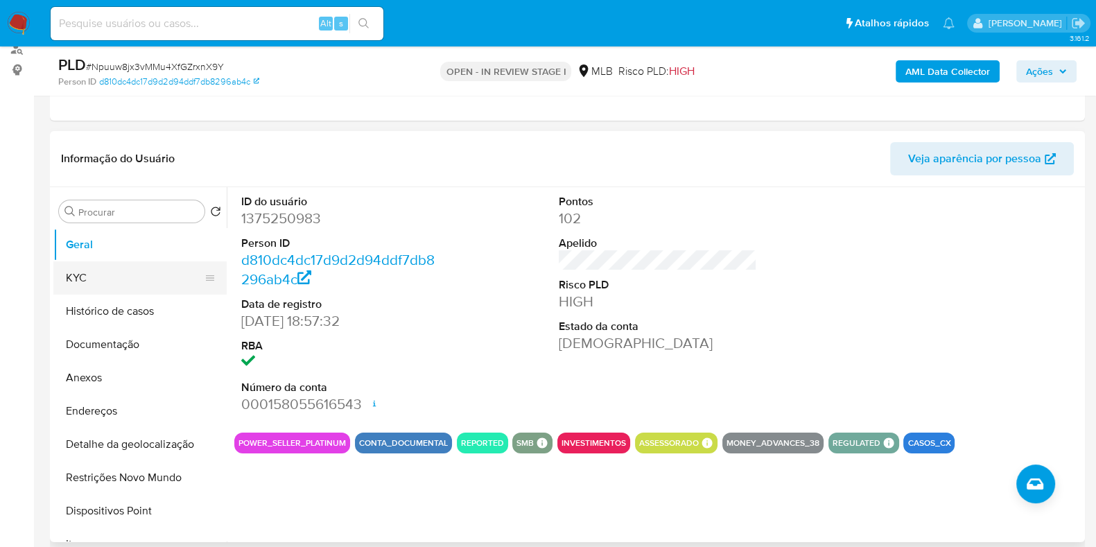
click at [161, 268] on button "KYC" at bounding box center [134, 277] width 162 height 33
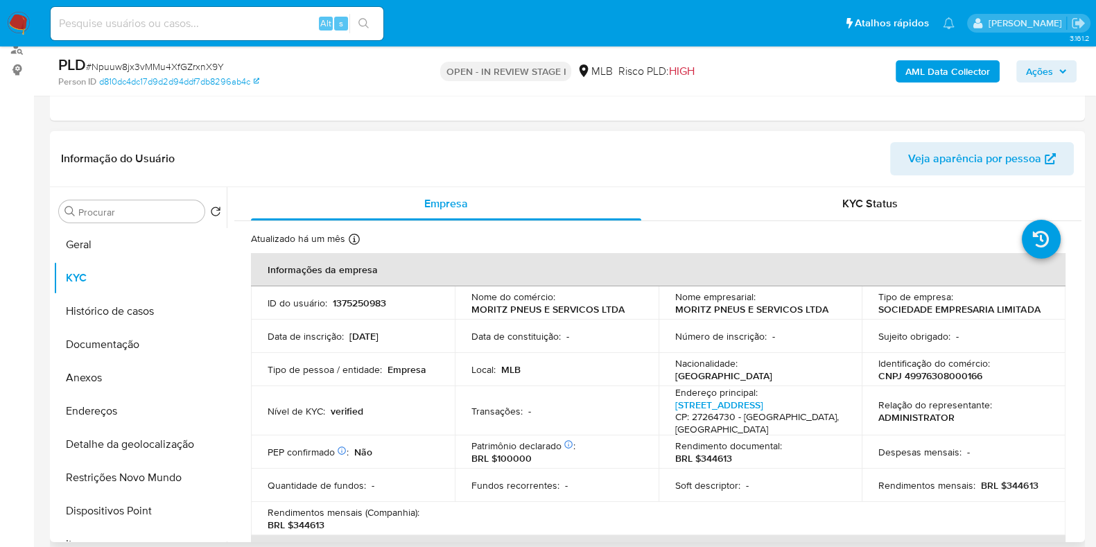
scroll to position [86, 0]
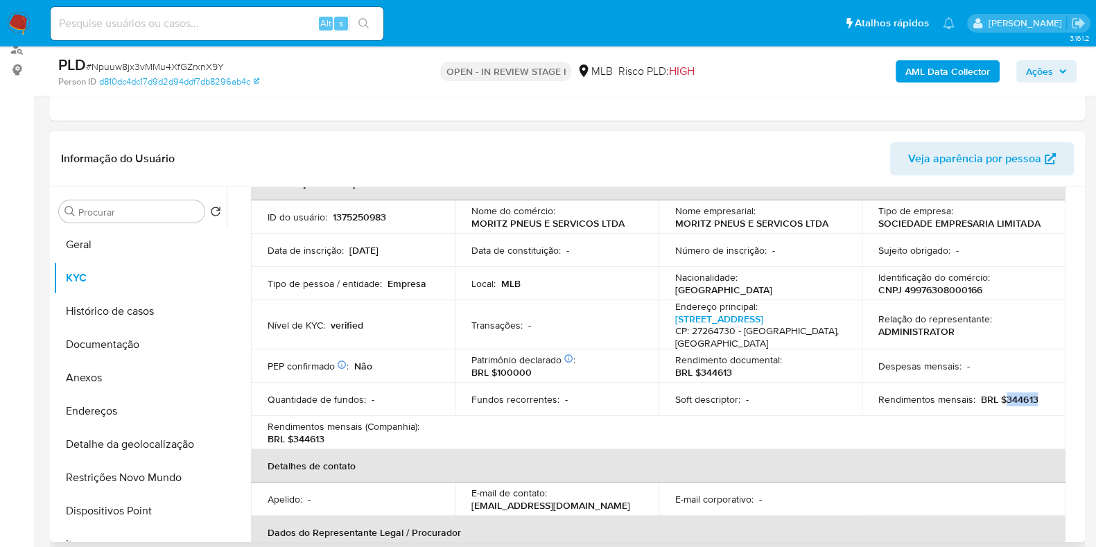
drag, startPoint x: 1036, startPoint y: 399, endPoint x: 1002, endPoint y: 400, distance: 34.7
click at [1002, 400] on div "Rendimentos mensais : BRL $344613" at bounding box center [963, 399] width 170 height 12
copy p "344613"
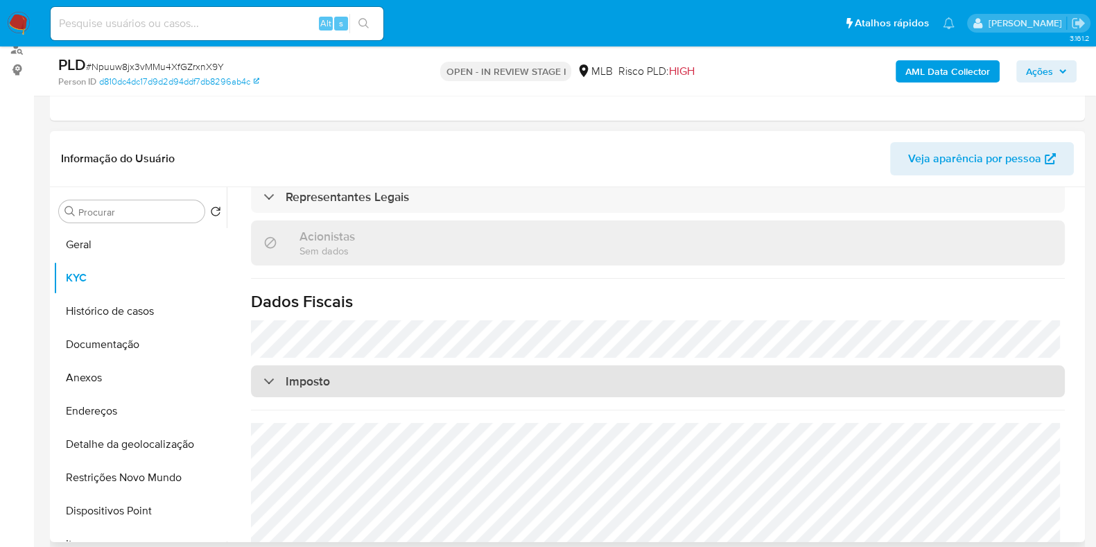
scroll to position [780, 0]
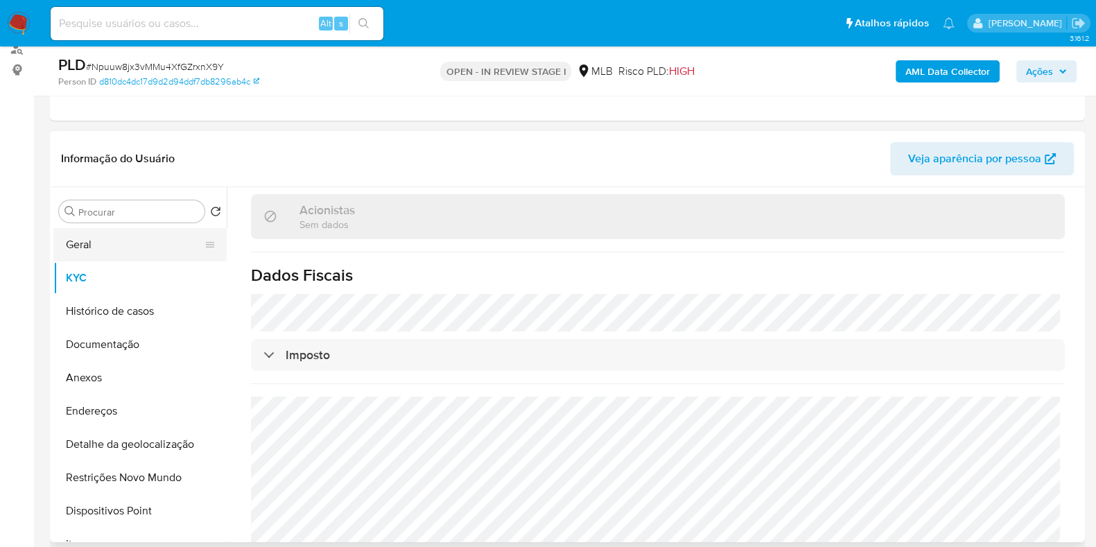
click at [114, 254] on button "Geral" at bounding box center [134, 244] width 162 height 33
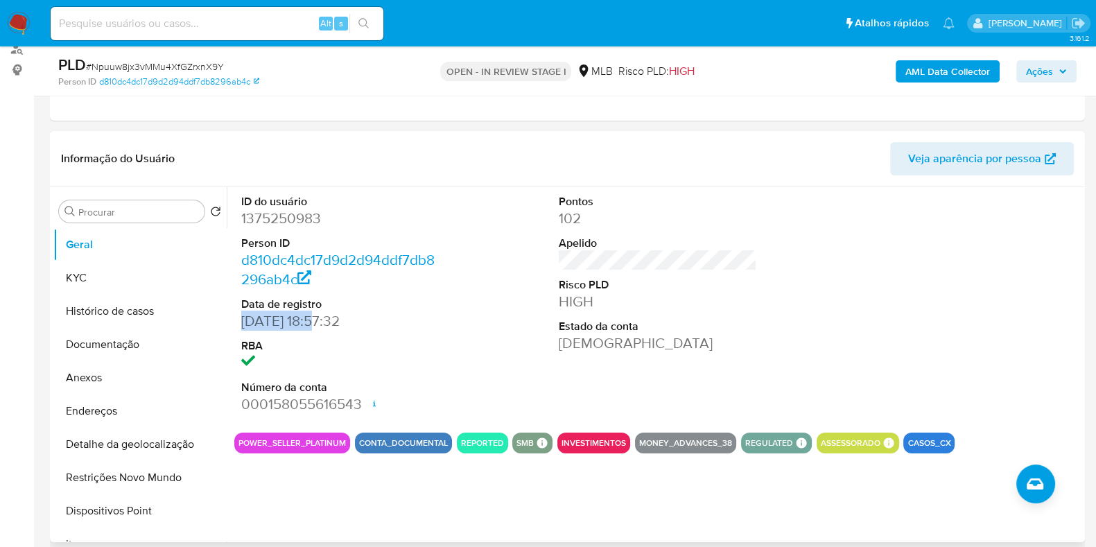
drag, startPoint x: 316, startPoint y: 320, endPoint x: 234, endPoint y: 313, distance: 82.8
click at [234, 313] on div "ID do usuário 1375250983 Person ID d810dc4dc17d9d2d94ddf7db8296ab4c Data de reg…" at bounding box center [340, 304] width 212 height 234
copy dd "[DATE]"
